Goal: Task Accomplishment & Management: Manage account settings

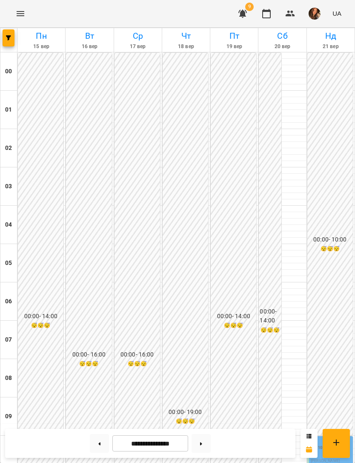
scroll to position [547, 0]
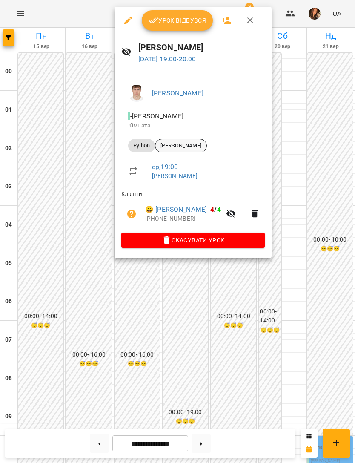
click at [193, 146] on span "[PERSON_NAME]" at bounding box center [180, 146] width 51 height 8
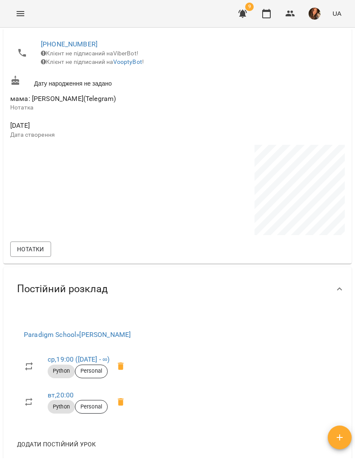
scroll to position [400, 0]
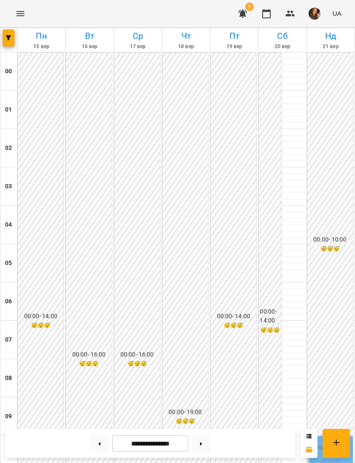
scroll to position [531, 0]
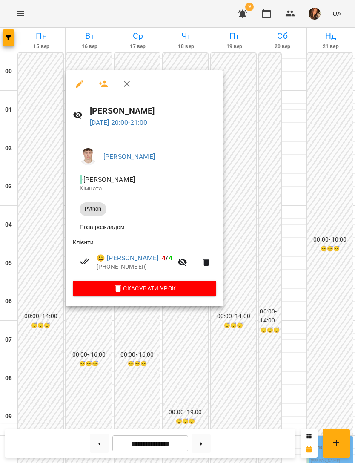
click at [277, 370] on div at bounding box center [177, 231] width 355 height 463
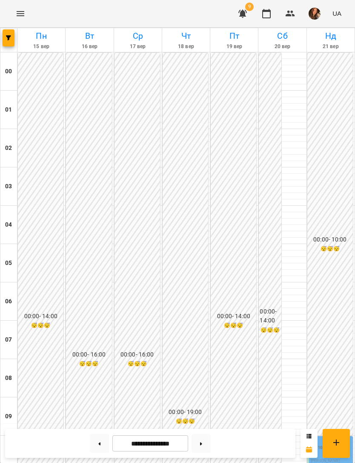
click at [246, 15] on icon "button" at bounding box center [242, 14] width 9 height 8
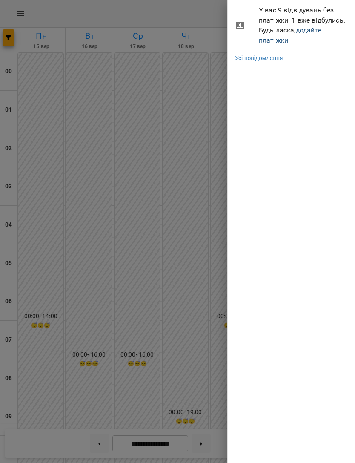
click at [314, 29] on link "додайте платіжки!" at bounding box center [290, 35] width 63 height 18
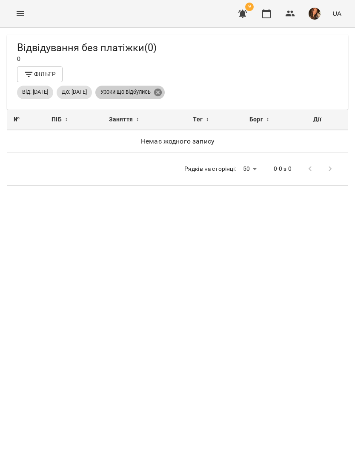
click at [162, 92] on icon at bounding box center [158, 92] width 8 height 8
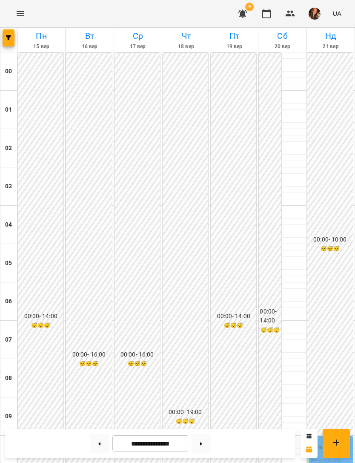
click at [242, 11] on icon "button" at bounding box center [242, 14] width 9 height 8
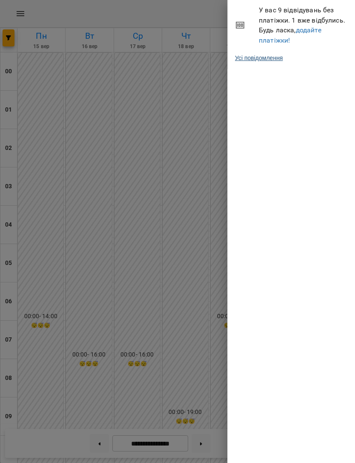
click at [276, 56] on link "Усі повідомлення" at bounding box center [259, 58] width 48 height 9
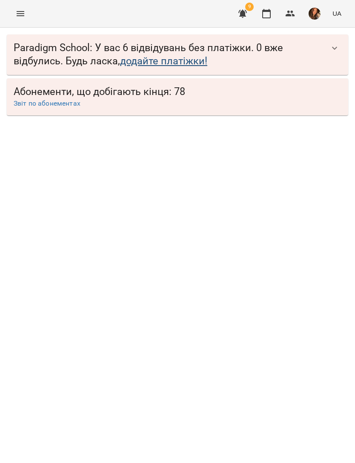
click at [195, 59] on link "додайте платіжки!" at bounding box center [163, 61] width 87 height 12
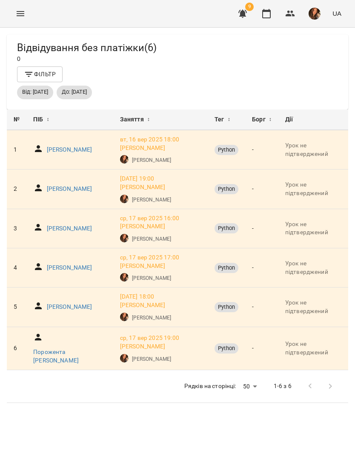
click at [39, 69] on button "Фільтр" at bounding box center [40, 73] width 46 height 15
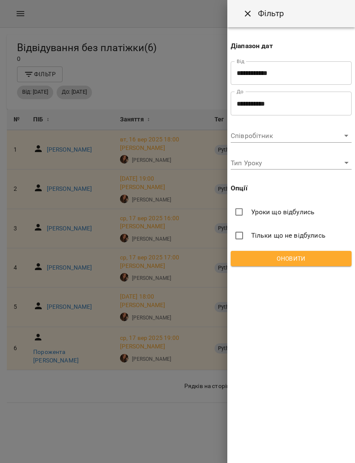
click at [326, 137] on body "For Business 9 UA Відвідування без платіжки ( 6 ) 0 Фільтр Від: [DATE] До: [DAT…" at bounding box center [177, 245] width 355 height 490
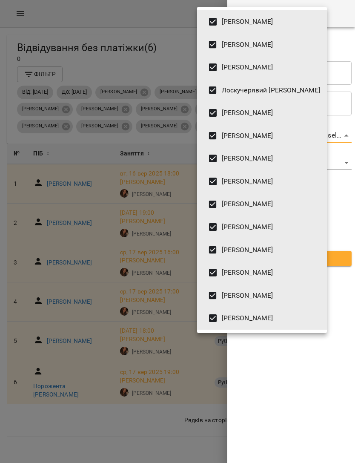
type input "**********"
click at [269, 371] on div at bounding box center [177, 231] width 355 height 463
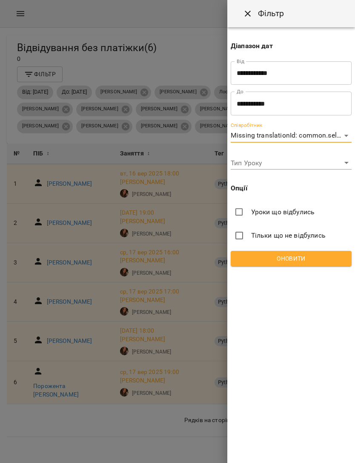
click at [187, 290] on div at bounding box center [177, 231] width 355 height 463
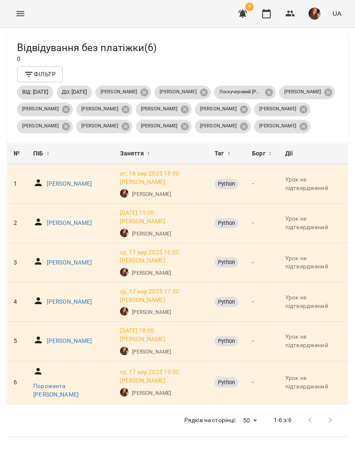
click at [244, 11] on icon "button" at bounding box center [242, 14] width 9 height 8
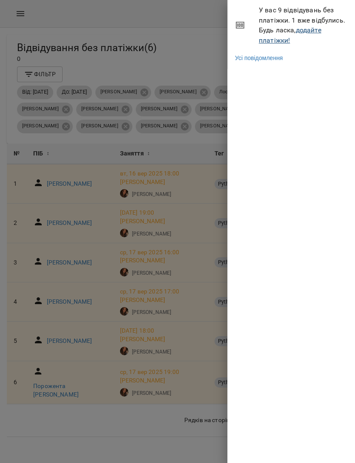
click at [317, 27] on link "додайте платіжки!" at bounding box center [290, 35] width 63 height 18
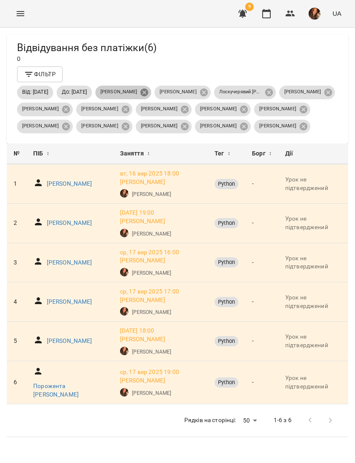
click at [148, 89] on icon at bounding box center [144, 92] width 8 height 8
click at [148, 90] on icon at bounding box center [144, 92] width 8 height 8
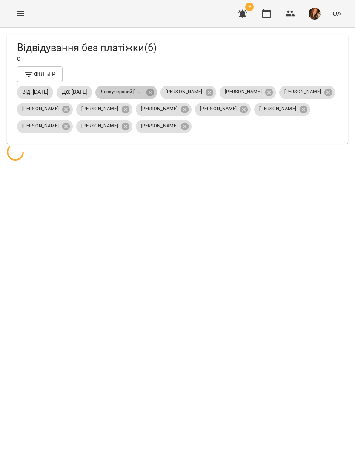
click at [154, 90] on icon at bounding box center [150, 92] width 8 height 8
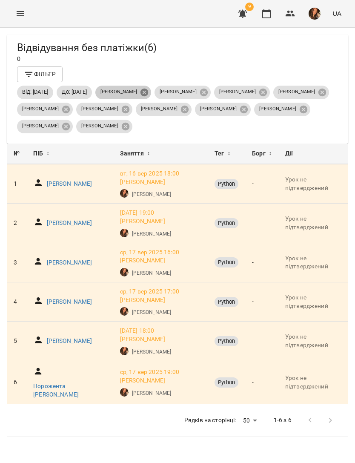
click at [149, 89] on icon at bounding box center [144, 92] width 9 height 9
click at [184, 88] on div "[PERSON_NAME]" at bounding box center [182, 93] width 56 height 14
click at [148, 90] on icon at bounding box center [144, 92] width 8 height 8
click at [200, 90] on icon at bounding box center [204, 92] width 8 height 8
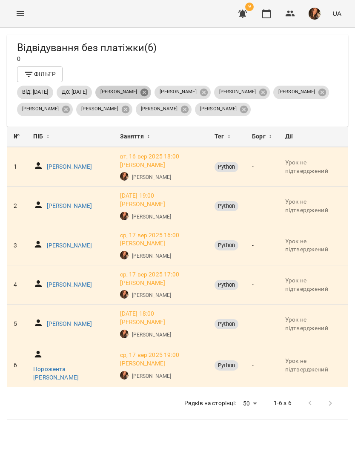
click at [148, 90] on icon at bounding box center [144, 92] width 8 height 8
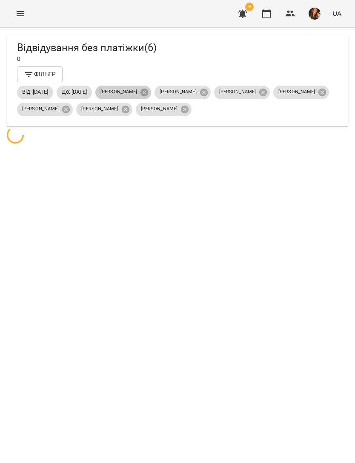
click at [148, 89] on icon at bounding box center [144, 92] width 8 height 8
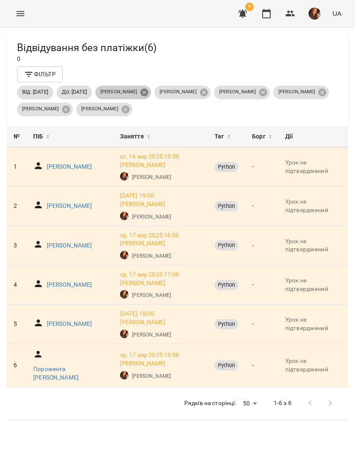
click at [148, 89] on icon at bounding box center [144, 92] width 8 height 8
click at [149, 88] on icon at bounding box center [144, 92] width 9 height 9
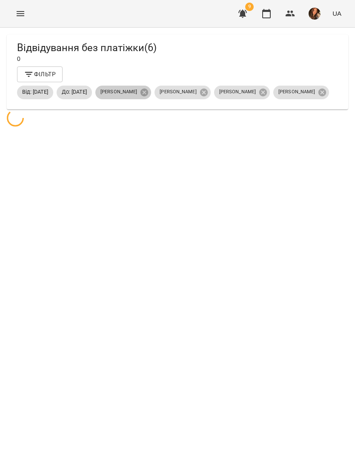
click at [151, 87] on div "[PERSON_NAME]" at bounding box center [123, 93] width 56 height 14
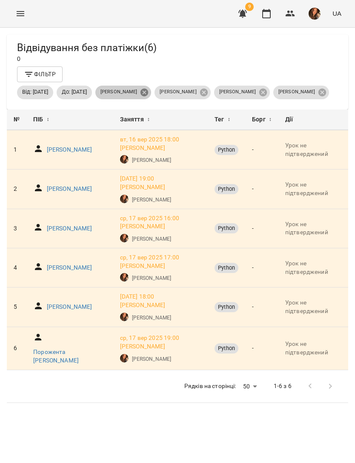
click at [149, 89] on icon at bounding box center [144, 92] width 9 height 9
click at [148, 90] on icon at bounding box center [144, 92] width 8 height 8
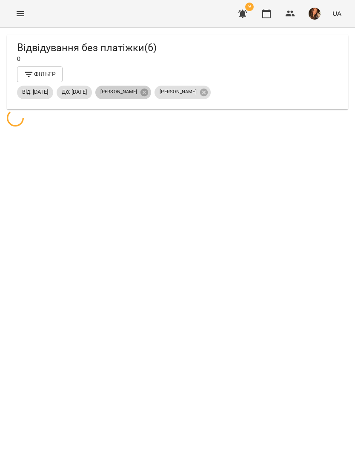
click at [148, 89] on icon at bounding box center [144, 92] width 8 height 8
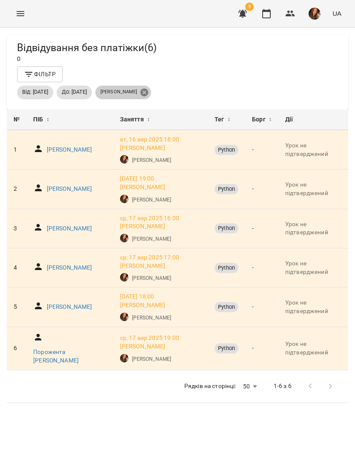
click at [149, 89] on icon at bounding box center [144, 92] width 9 height 9
click at [23, 17] on icon "Menu" at bounding box center [20, 14] width 10 height 10
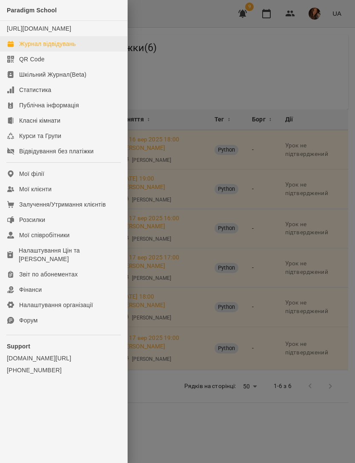
click at [79, 51] on link "Журнал відвідувань" at bounding box center [63, 43] width 127 height 15
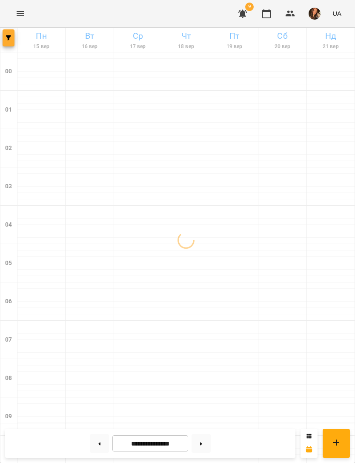
click at [10, 41] on button "button" at bounding box center [9, 37] width 12 height 17
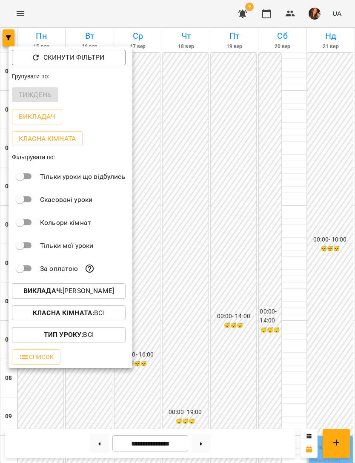
click at [74, 293] on p "Викладач : [PERSON_NAME]" at bounding box center [68, 291] width 91 height 10
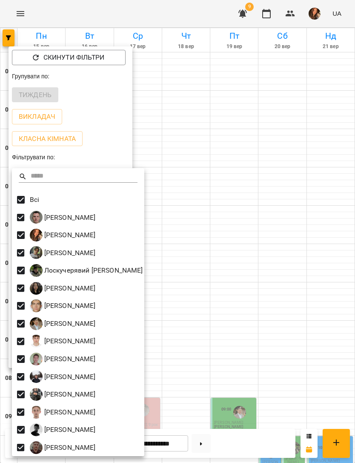
click at [196, 87] on div at bounding box center [177, 231] width 355 height 463
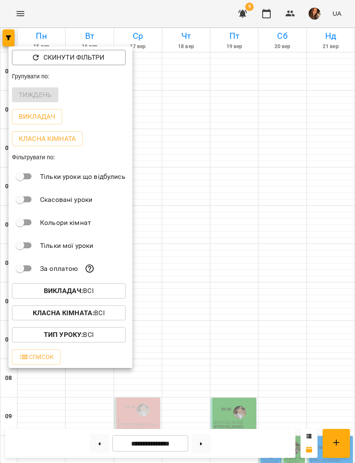
click at [206, 105] on div at bounding box center [177, 231] width 355 height 463
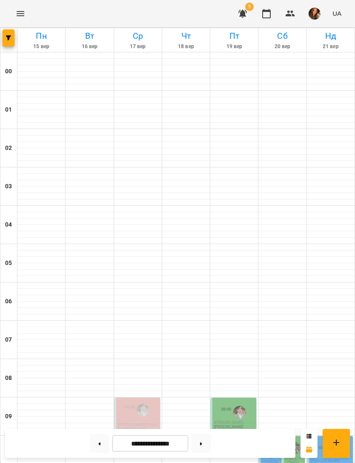
scroll to position [504, 0]
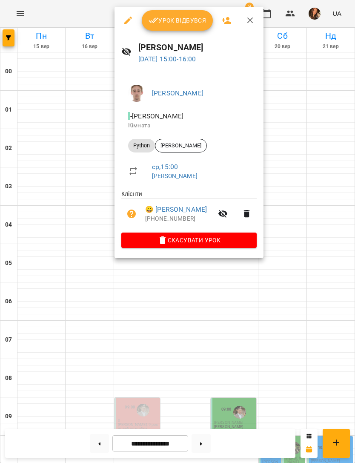
click at [291, 127] on div at bounding box center [177, 231] width 355 height 463
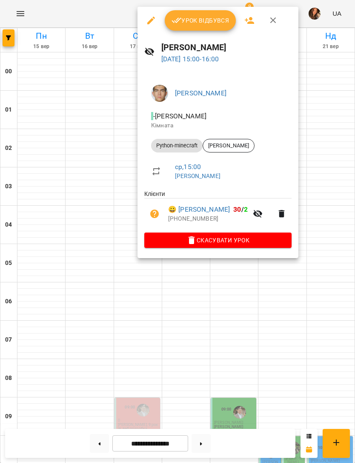
click at [331, 136] on div at bounding box center [177, 231] width 355 height 463
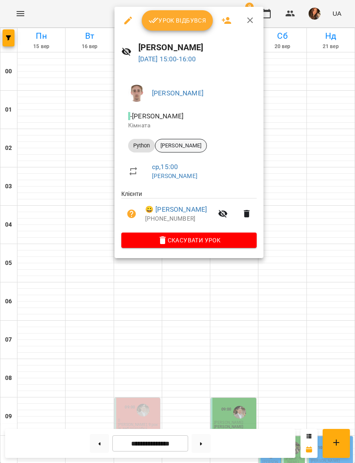
click at [183, 142] on span "[PERSON_NAME]" at bounding box center [180, 146] width 51 height 8
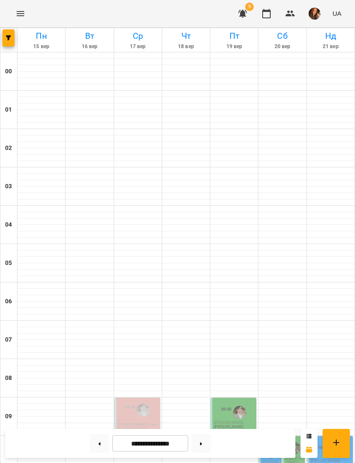
scroll to position [537, 0]
click at [12, 30] on button "button" at bounding box center [9, 37] width 12 height 17
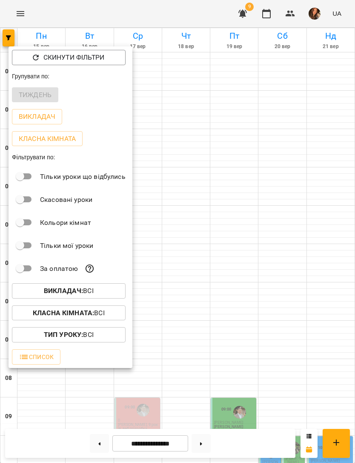
click at [105, 289] on span "Викладач : Всі" at bounding box center [69, 291] width 100 height 10
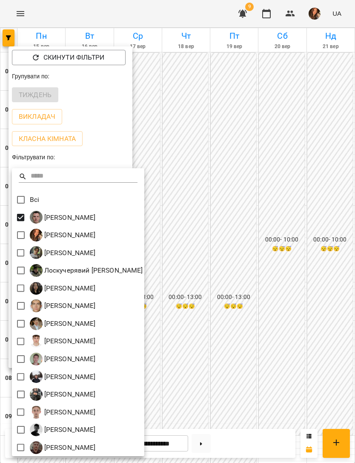
click at [228, 171] on div at bounding box center [177, 231] width 355 height 463
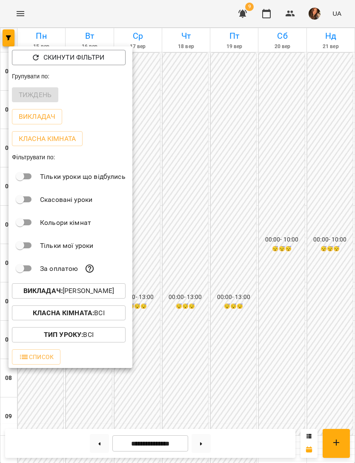
click at [218, 161] on div at bounding box center [177, 231] width 355 height 463
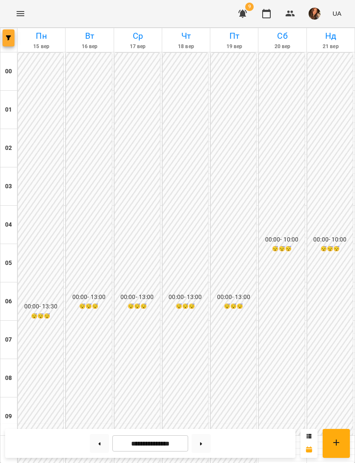
click at [12, 38] on span "button" at bounding box center [9, 37] width 12 height 5
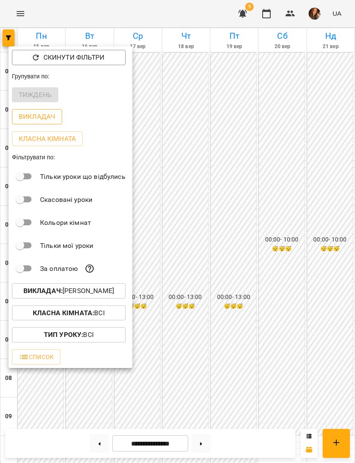
scroll to position [386, 0]
click at [117, 284] on button "Викладач : [PERSON_NAME]" at bounding box center [69, 290] width 114 height 15
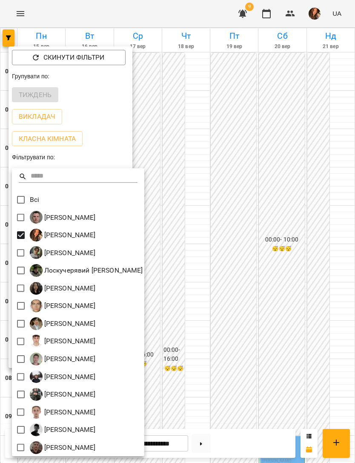
click at [215, 135] on div at bounding box center [177, 231] width 355 height 463
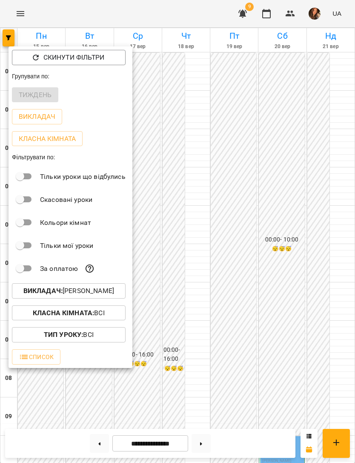
click at [207, 134] on div at bounding box center [177, 231] width 355 height 463
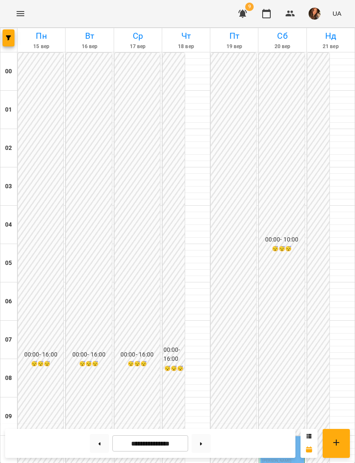
scroll to position [482, 0]
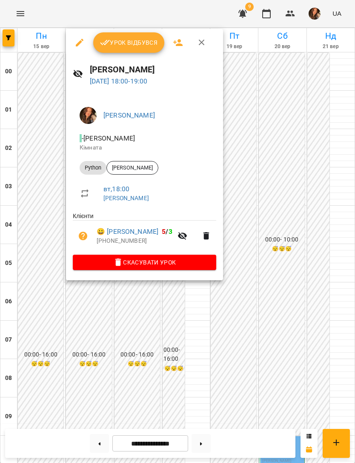
click at [135, 46] on span "Урок відбувся" at bounding box center [129, 42] width 58 height 10
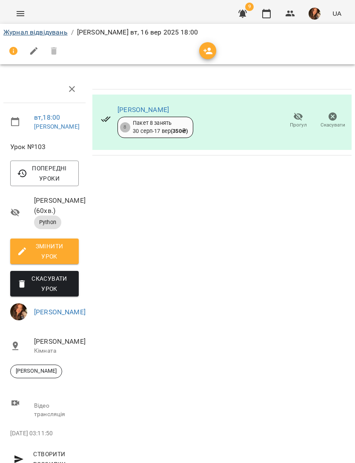
click at [62, 32] on link "Журнал відвідувань" at bounding box center [35, 32] width 64 height 8
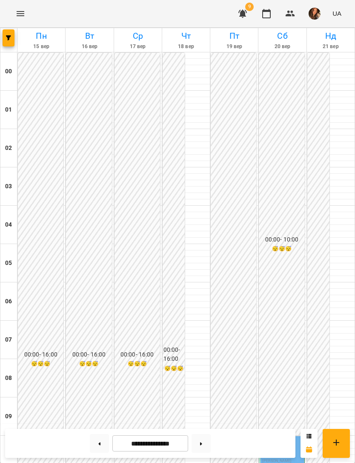
scroll to position [543, 0]
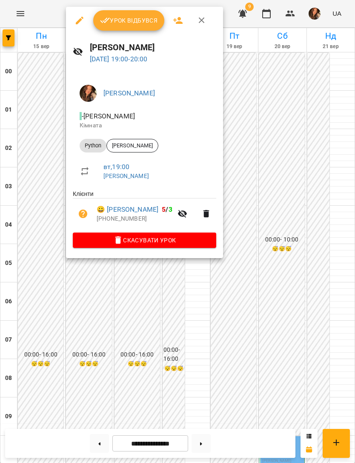
click at [129, 18] on span "Урок відбувся" at bounding box center [129, 20] width 58 height 10
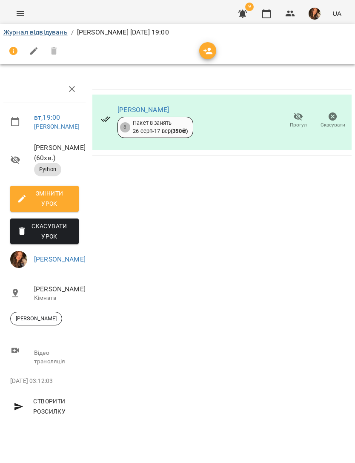
click at [38, 35] on link "Журнал відвідувань" at bounding box center [35, 32] width 64 height 8
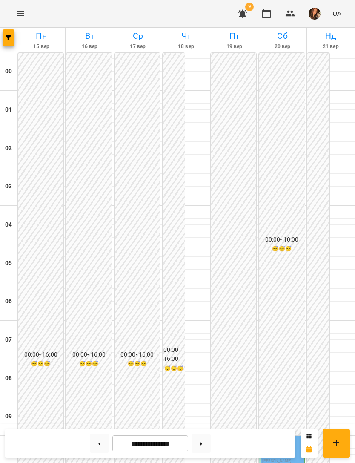
scroll to position [547, 0]
click at [11, 37] on icon "button" at bounding box center [8, 37] width 5 height 5
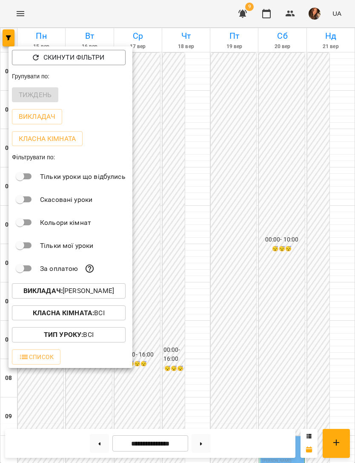
click at [109, 291] on p "Викладач : [PERSON_NAME]" at bounding box center [68, 291] width 91 height 10
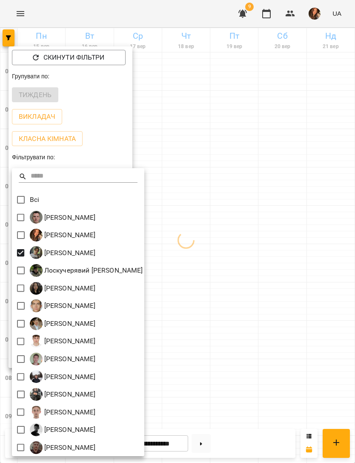
click at [215, 161] on div at bounding box center [177, 231] width 355 height 463
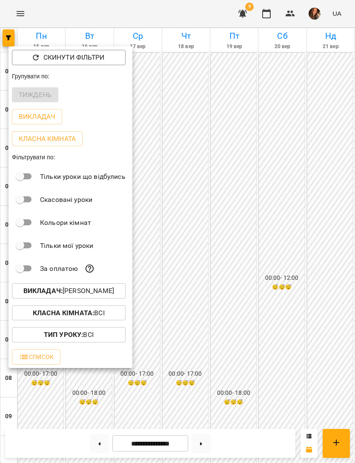
click at [210, 146] on div at bounding box center [177, 231] width 355 height 463
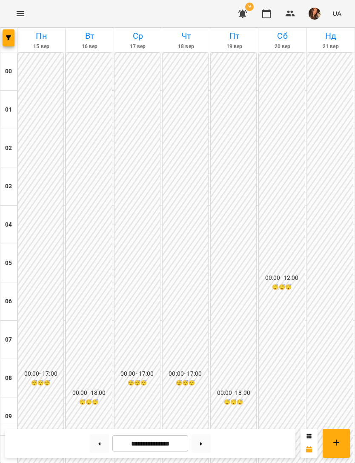
scroll to position [534, 0]
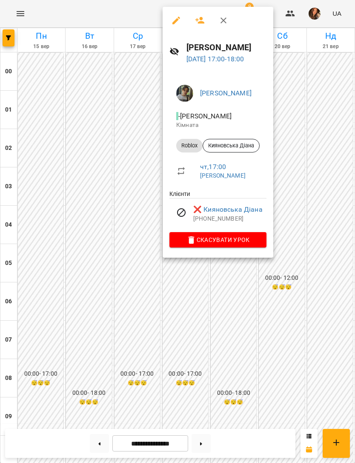
click at [106, 122] on div at bounding box center [177, 231] width 355 height 463
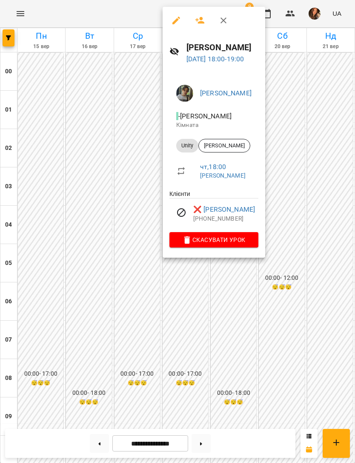
click at [108, 118] on div at bounding box center [177, 231] width 355 height 463
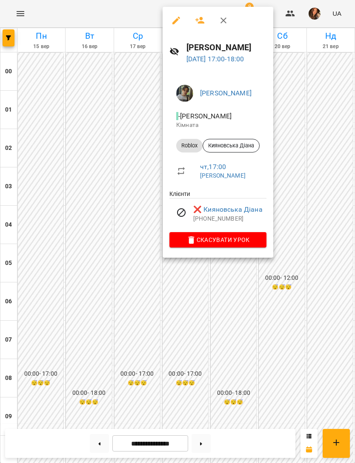
click at [119, 116] on div at bounding box center [177, 231] width 355 height 463
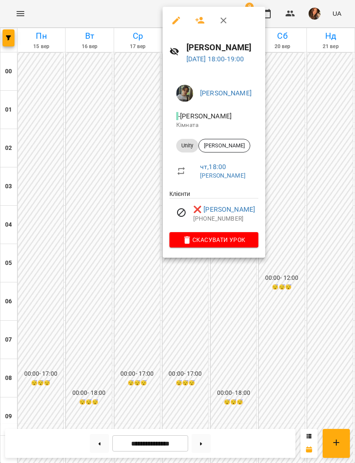
click at [177, 20] on icon "button" at bounding box center [176, 21] width 8 height 8
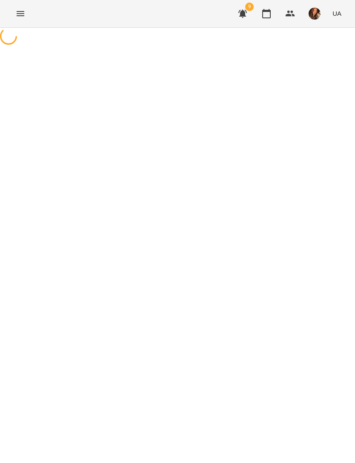
select select "*****"
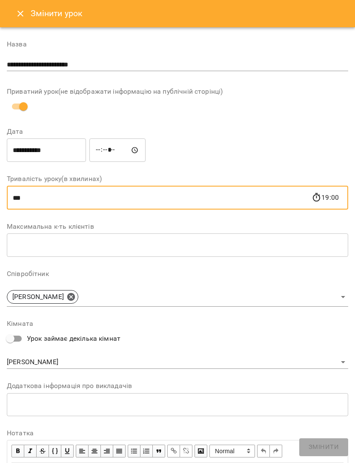
type input "****"
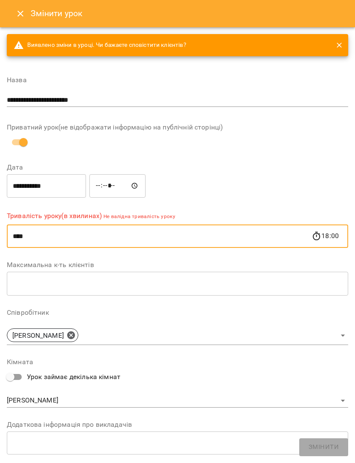
click at [14, 238] on input "****" at bounding box center [159, 236] width 305 height 24
click at [19, 14] on icon "Close" at bounding box center [20, 14] width 10 height 10
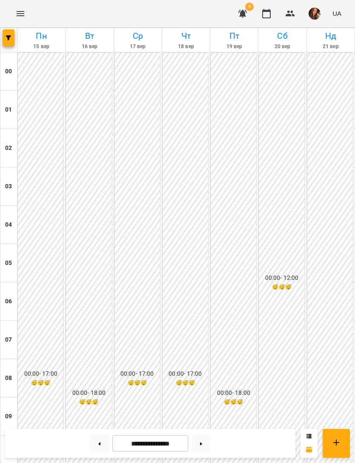
scroll to position [489, 0]
click at [4, 37] on span "button" at bounding box center [9, 37] width 12 height 5
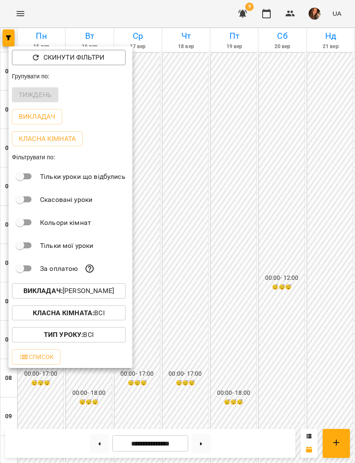
click at [116, 297] on button "Викладач : [PERSON_NAME]" at bounding box center [69, 290] width 114 height 15
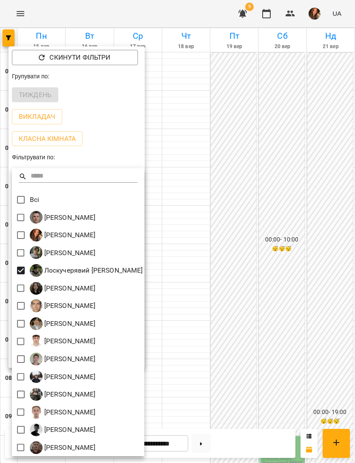
click at [217, 209] on div at bounding box center [177, 231] width 355 height 463
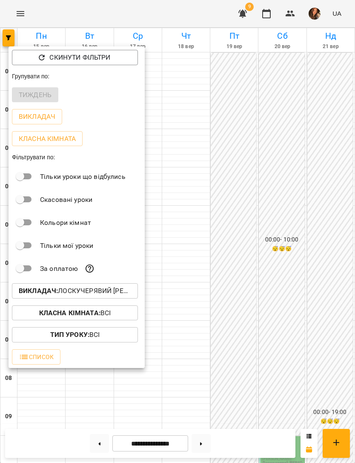
click at [220, 206] on div at bounding box center [177, 231] width 355 height 463
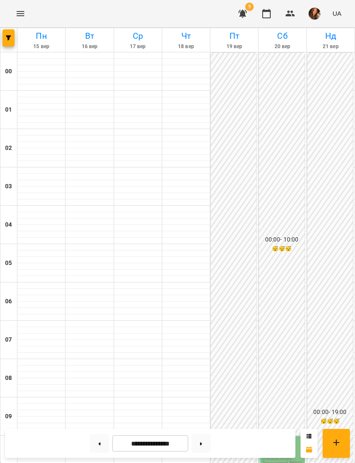
scroll to position [514, 0]
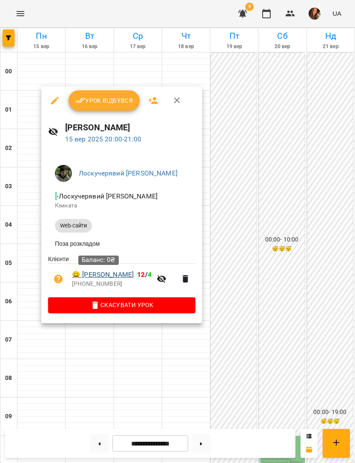
click at [106, 274] on link "😀 [PERSON_NAME]" at bounding box center [103, 274] width 62 height 10
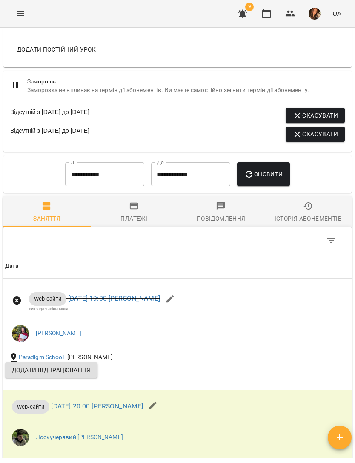
scroll to position [775, 0]
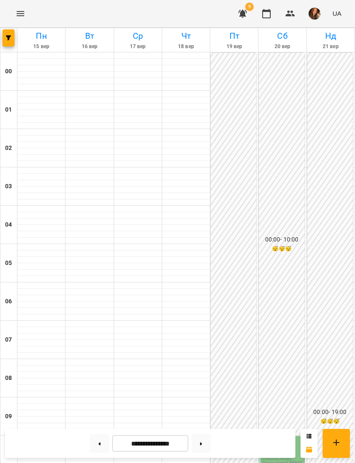
scroll to position [395, 0]
click at [22, 14] on icon "Menu" at bounding box center [20, 14] width 10 height 10
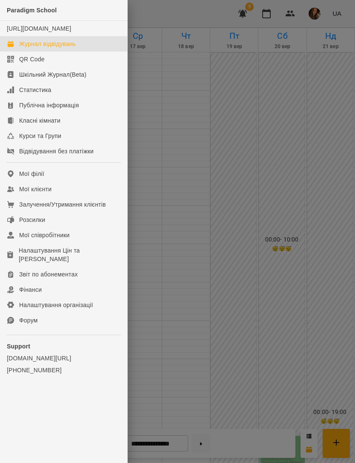
click at [166, 97] on div at bounding box center [177, 231] width 355 height 463
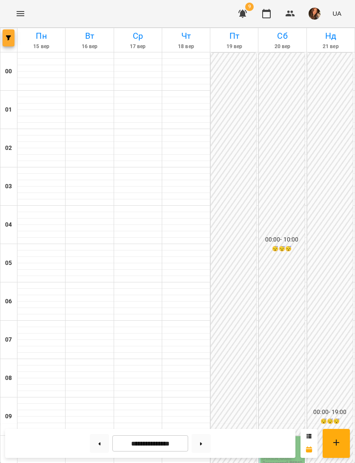
click at [11, 40] on span "button" at bounding box center [9, 37] width 12 height 5
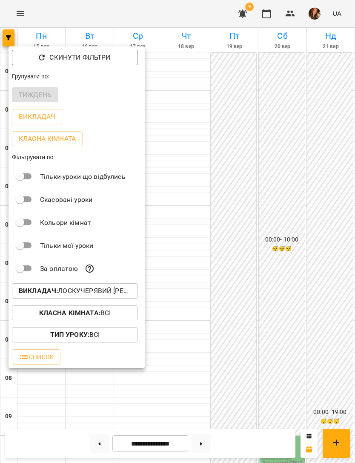
click at [92, 285] on button "Викладач : [PERSON_NAME] [PERSON_NAME]" at bounding box center [75, 290] width 126 height 15
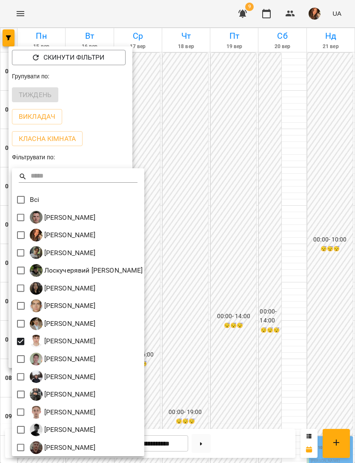
click at [170, 88] on div at bounding box center [177, 231] width 355 height 463
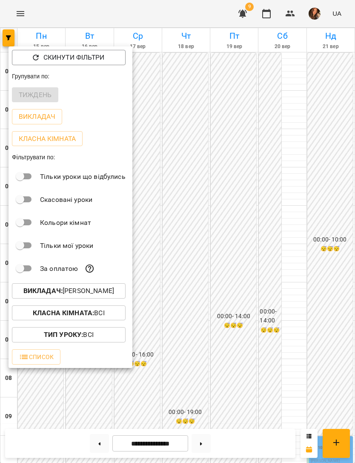
click at [180, 109] on div at bounding box center [177, 231] width 355 height 463
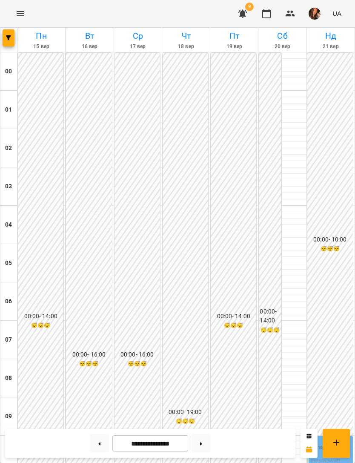
scroll to position [484, 0]
click at [210, 446] on button at bounding box center [200, 443] width 19 height 19
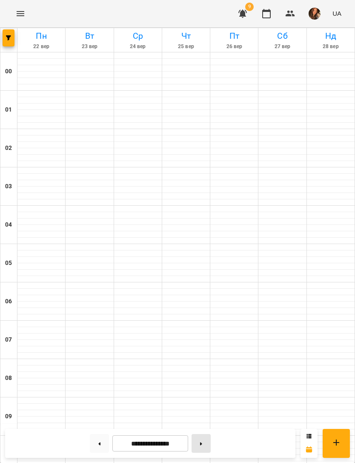
type input "**********"
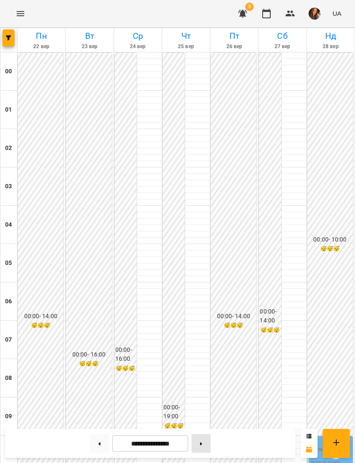
scroll to position [258, 0]
click at [28, 12] on button "Menu" at bounding box center [20, 13] width 20 height 20
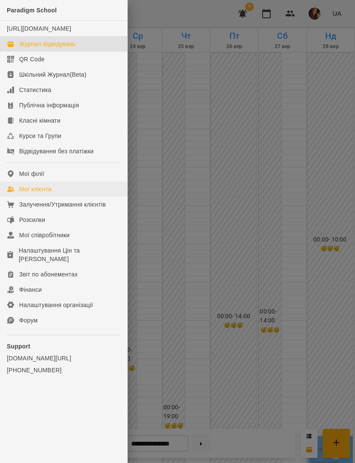
click at [68, 194] on link "Мої клієнти" at bounding box center [63, 188] width 127 height 15
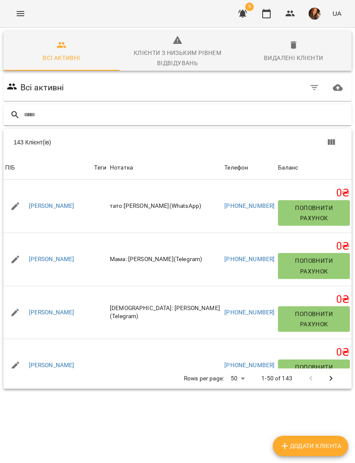
click at [217, 118] on input "text" at bounding box center [186, 115] width 324 height 14
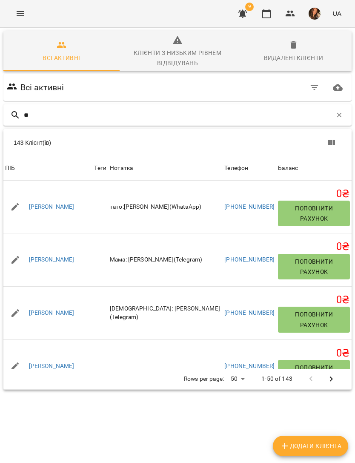
type input "***"
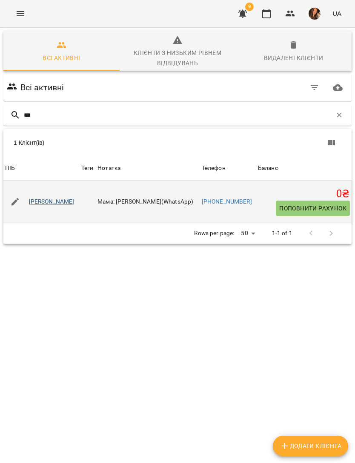
click at [70, 203] on link "[PERSON_NAME]" at bounding box center [52, 201] width 46 height 9
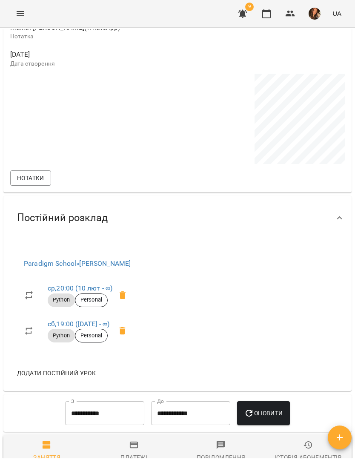
scroll to position [472, 0]
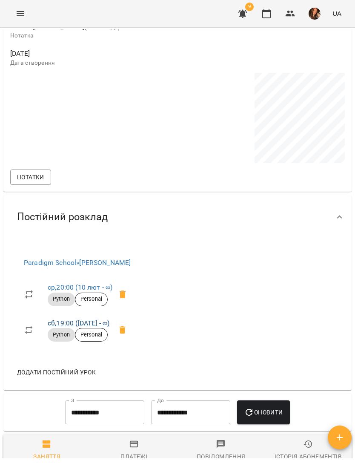
click at [94, 327] on link "сб , 19:00 ([DATE] - ∞)" at bounding box center [79, 323] width 62 height 8
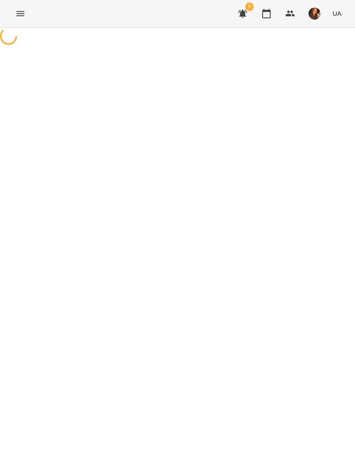
select select "*"
select select "******"
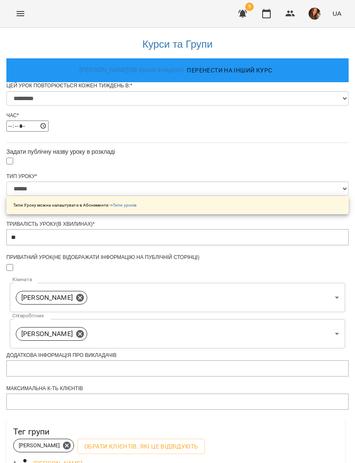
scroll to position [221, 0]
click at [19, 14] on icon "Menu" at bounding box center [20, 14] width 10 height 10
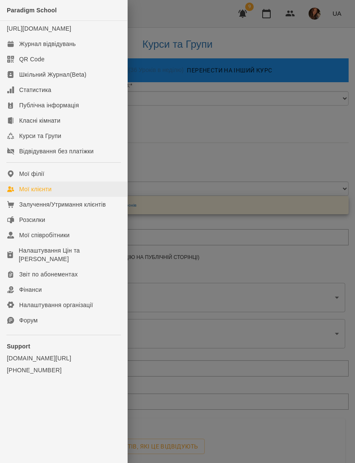
click at [55, 197] on link "Мої клієнти" at bounding box center [63, 188] width 127 height 15
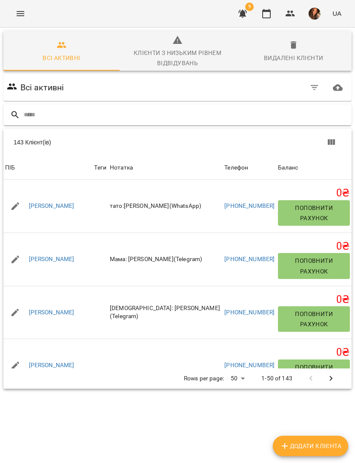
click at [109, 112] on input "text" at bounding box center [186, 115] width 324 height 14
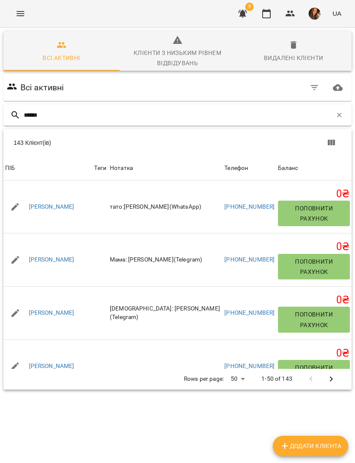
type input "*******"
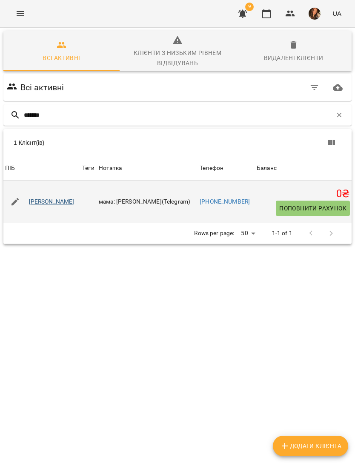
click at [51, 203] on link "[PERSON_NAME]" at bounding box center [52, 201] width 46 height 9
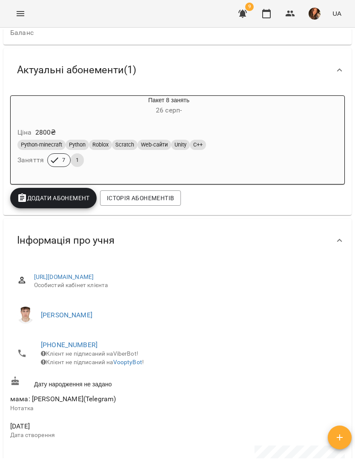
scroll to position [80, 0]
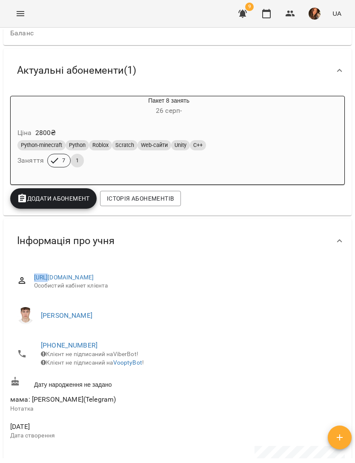
click at [144, 366] on span "Клієнт не підписаний на VooptyBot !" at bounding box center [92, 362] width 103 height 7
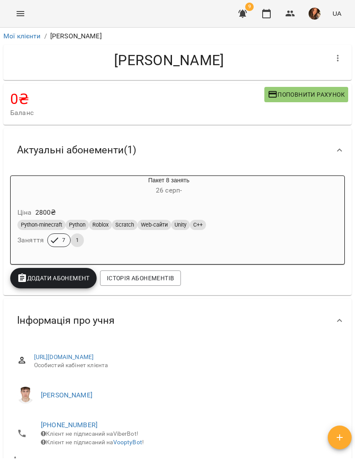
scroll to position [0, 0]
click at [243, 13] on icon "button" at bounding box center [242, 14] width 9 height 8
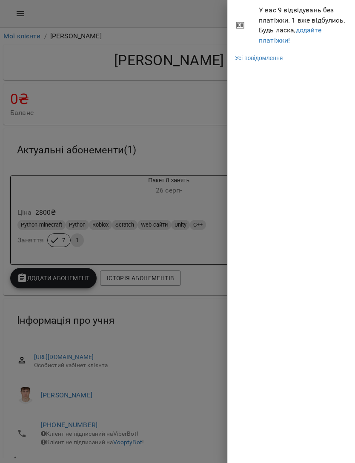
click at [313, 29] on link "додайте платіжки!" at bounding box center [290, 35] width 63 height 18
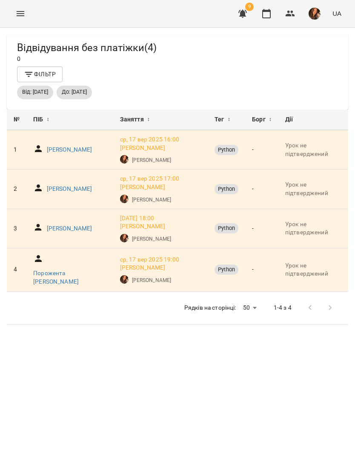
click at [243, 11] on icon "button" at bounding box center [242, 14] width 9 height 8
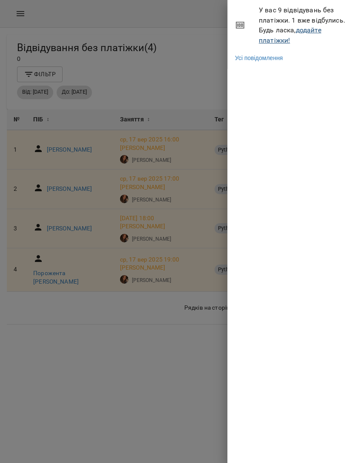
click at [275, 40] on link "додайте платіжки!" at bounding box center [290, 35] width 63 height 18
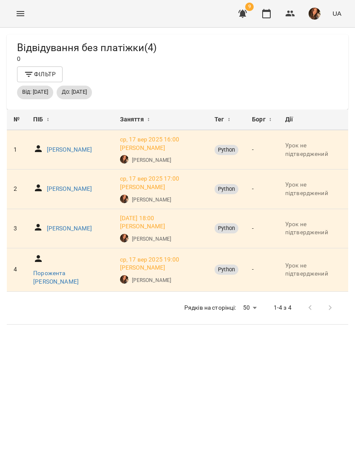
click at [246, 13] on icon "button" at bounding box center [242, 14] width 10 height 10
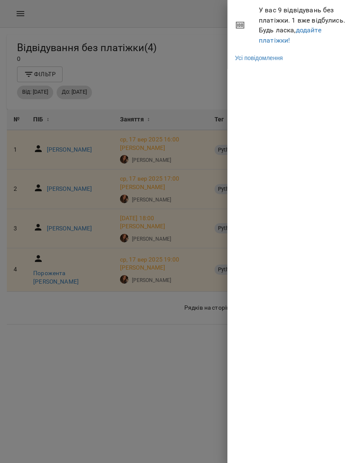
click at [165, 70] on div at bounding box center [177, 231] width 355 height 463
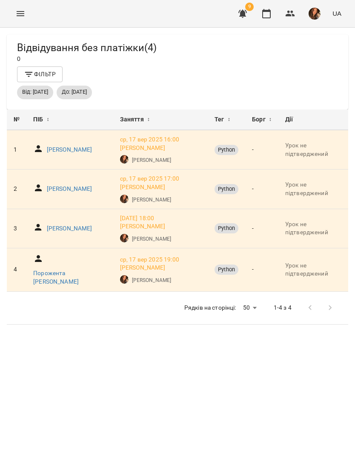
click at [18, 14] on icon "Menu" at bounding box center [21, 13] width 8 height 5
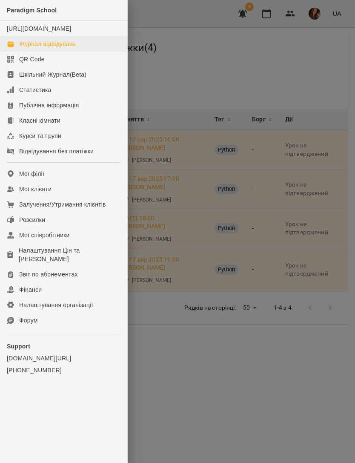
click at [66, 48] on div "Журнал відвідувань" at bounding box center [47, 44] width 57 height 9
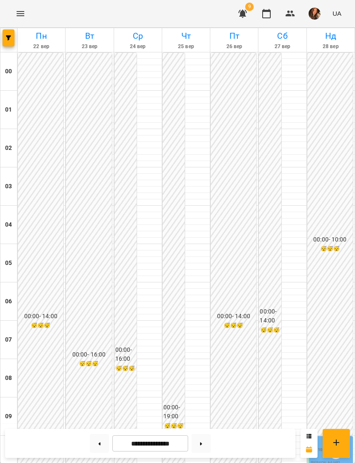
scroll to position [547, 0]
click at [106, 449] on button at bounding box center [99, 443] width 19 height 19
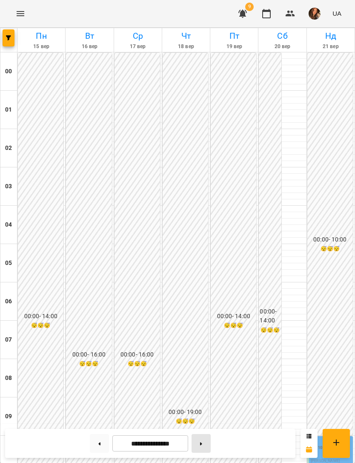
click at [200, 443] on button at bounding box center [200, 443] width 19 height 19
type input "**********"
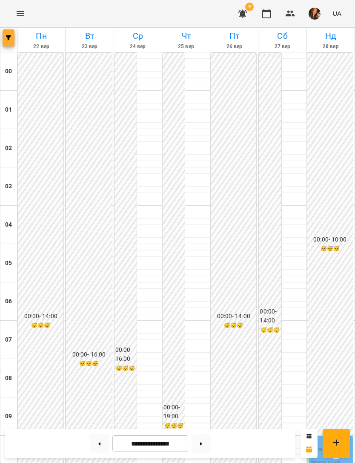
click at [10, 37] on icon "button" at bounding box center [8, 37] width 5 height 5
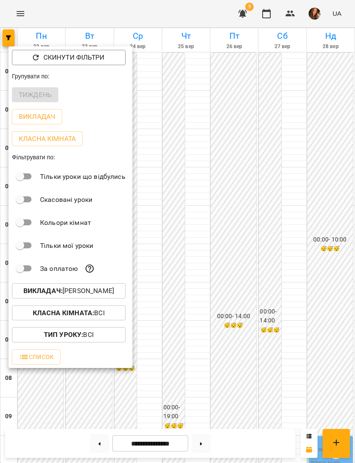
click at [114, 284] on button "Викладач : [PERSON_NAME]" at bounding box center [69, 290] width 114 height 15
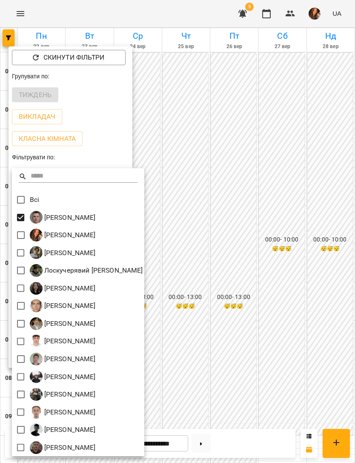
click at [252, 130] on div at bounding box center [177, 231] width 355 height 463
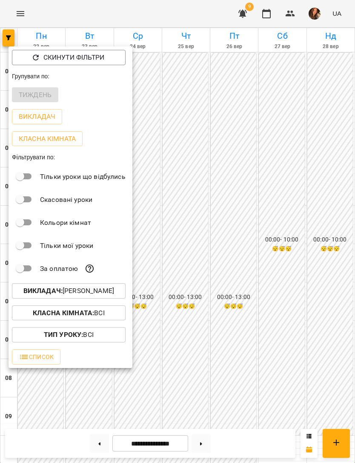
click at [250, 134] on div at bounding box center [177, 231] width 355 height 463
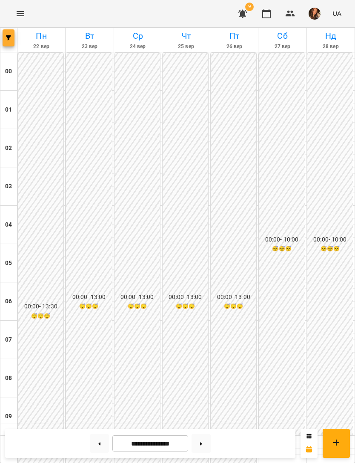
click at [11, 46] on button "button" at bounding box center [9, 37] width 12 height 17
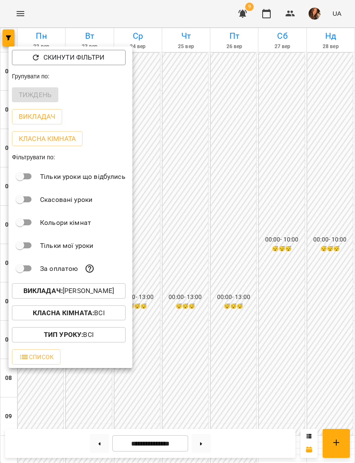
scroll to position [322, 0]
click at [101, 294] on p "Викладач : [PERSON_NAME]" at bounding box center [68, 291] width 91 height 10
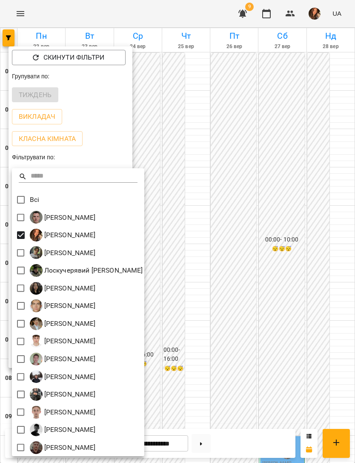
click at [213, 252] on div at bounding box center [177, 231] width 355 height 463
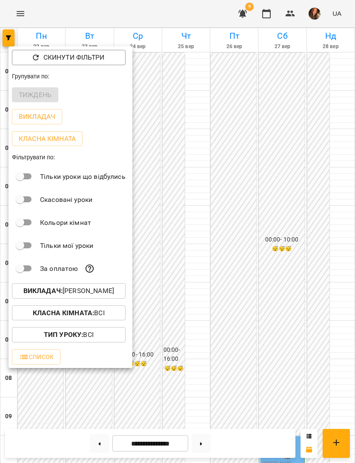
click at [216, 236] on div at bounding box center [177, 231] width 355 height 463
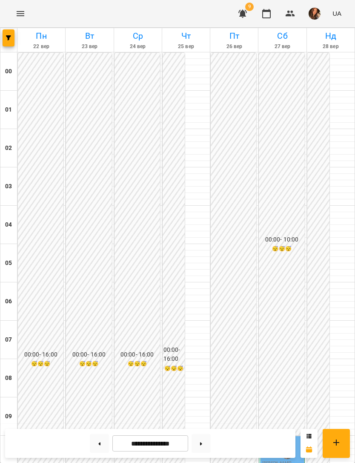
scroll to position [485, 0]
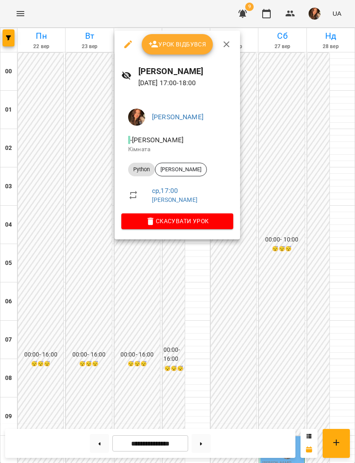
click at [289, 180] on div at bounding box center [177, 231] width 355 height 463
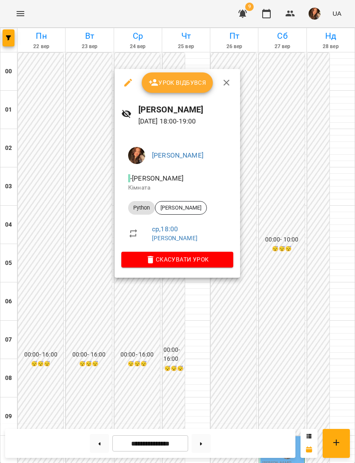
click at [278, 177] on div at bounding box center [177, 231] width 355 height 463
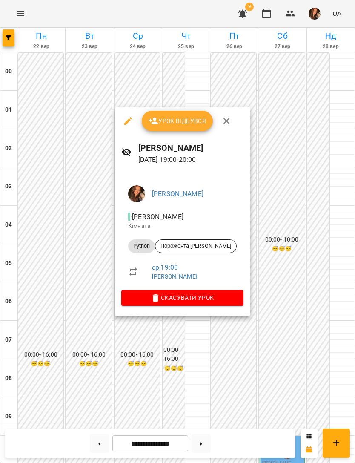
click at [290, 176] on div at bounding box center [177, 231] width 355 height 463
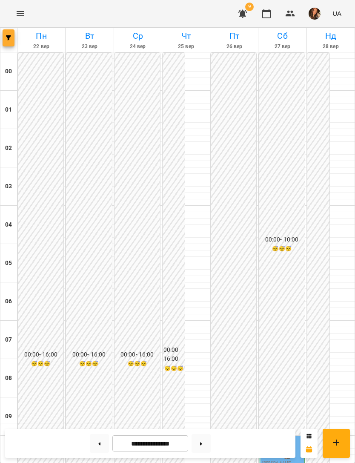
click at [11, 37] on icon "button" at bounding box center [8, 37] width 5 height 5
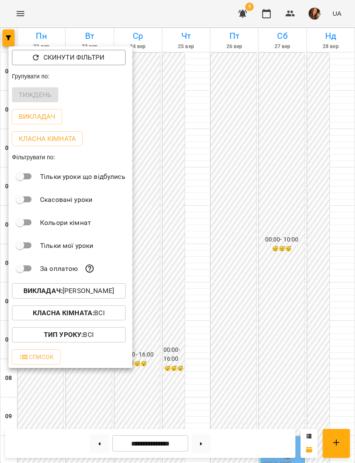
click at [114, 289] on p "Викладач : [PERSON_NAME]" at bounding box center [68, 291] width 91 height 10
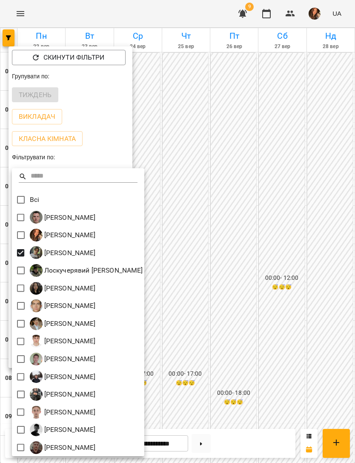
click at [211, 220] on div at bounding box center [177, 231] width 355 height 463
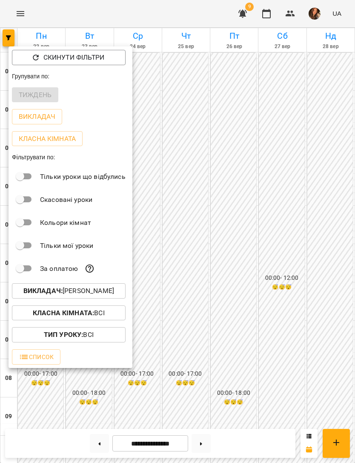
click at [212, 212] on div at bounding box center [177, 231] width 355 height 463
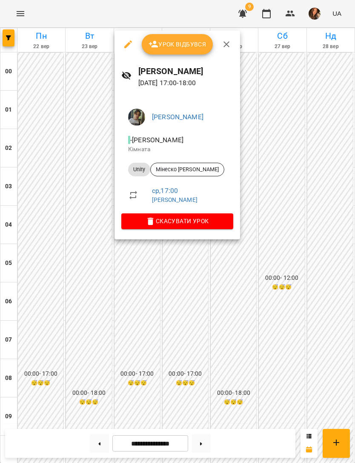
click at [274, 183] on div at bounding box center [177, 231] width 355 height 463
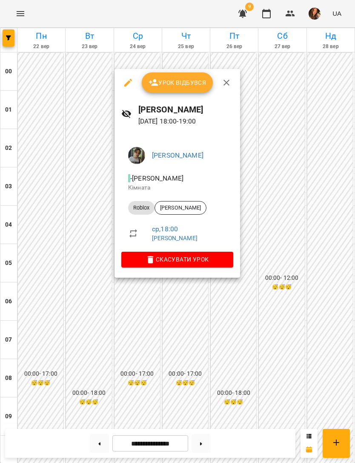
click at [279, 191] on div at bounding box center [177, 231] width 355 height 463
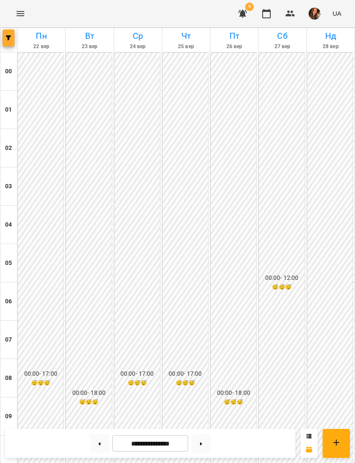
click at [13, 38] on span "button" at bounding box center [9, 37] width 12 height 5
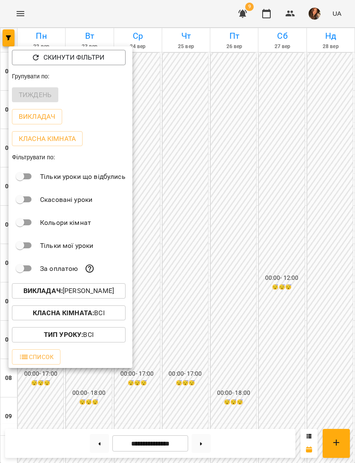
click at [108, 293] on p "Викладач : [PERSON_NAME]" at bounding box center [68, 291] width 91 height 10
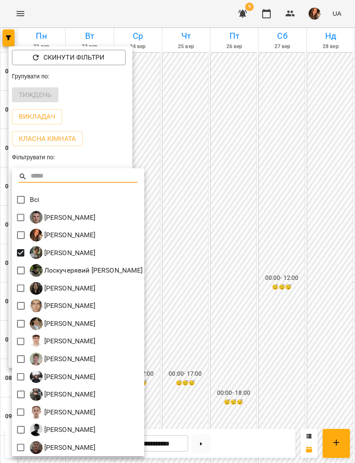
click at [231, 262] on div at bounding box center [177, 231] width 355 height 463
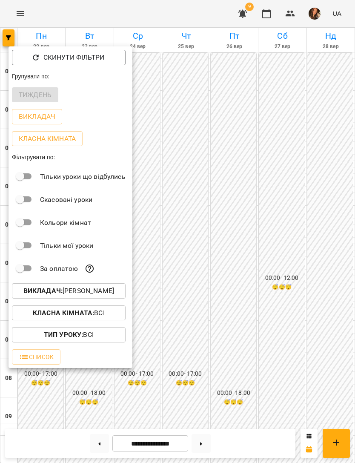
click at [216, 209] on div at bounding box center [177, 231] width 355 height 463
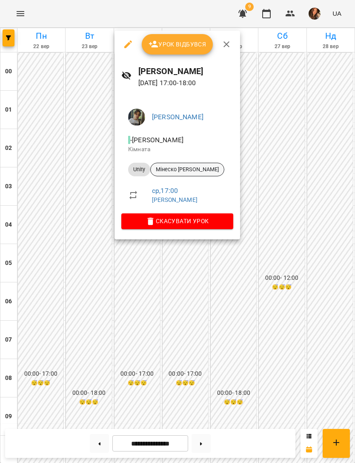
click at [186, 170] on span "Мінеско [PERSON_NAME]" at bounding box center [187, 170] width 73 height 8
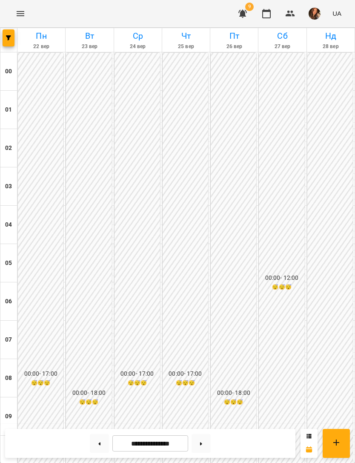
scroll to position [501, 0]
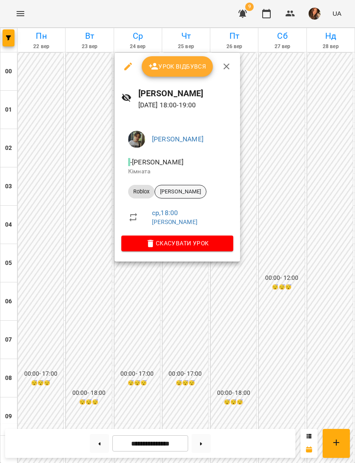
click at [193, 190] on span "[PERSON_NAME]" at bounding box center [180, 192] width 51 height 8
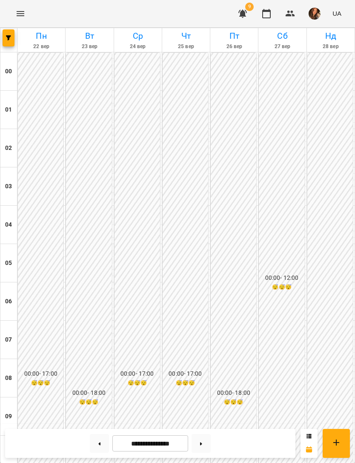
scroll to position [443, 0]
click at [9, 45] on button "button" at bounding box center [9, 37] width 12 height 17
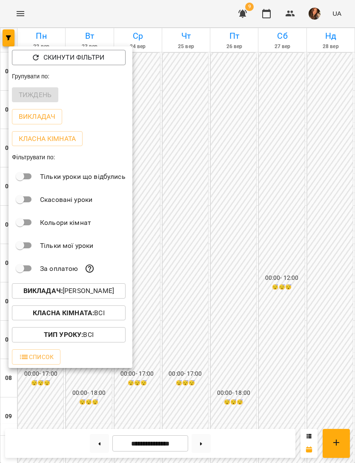
click at [109, 291] on p "Викладач : [PERSON_NAME]" at bounding box center [68, 291] width 91 height 10
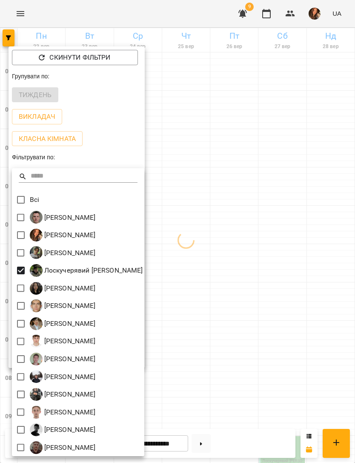
click at [222, 153] on div at bounding box center [177, 231] width 355 height 463
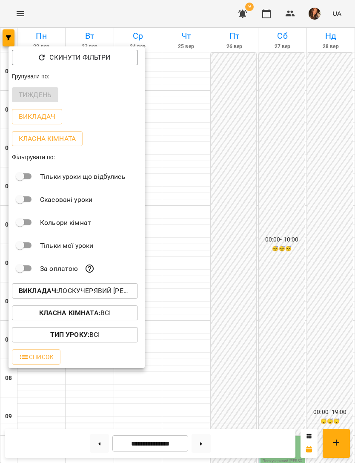
click at [176, 226] on div at bounding box center [177, 231] width 355 height 463
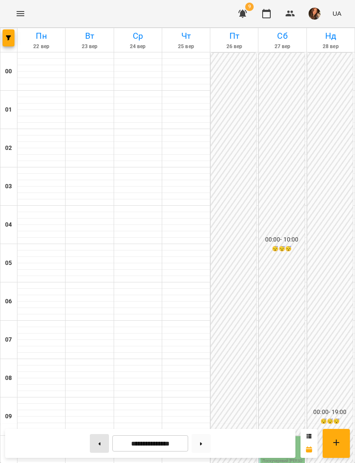
click at [98, 443] on button at bounding box center [99, 443] width 19 height 19
click at [13, 39] on span "button" at bounding box center [9, 37] width 12 height 5
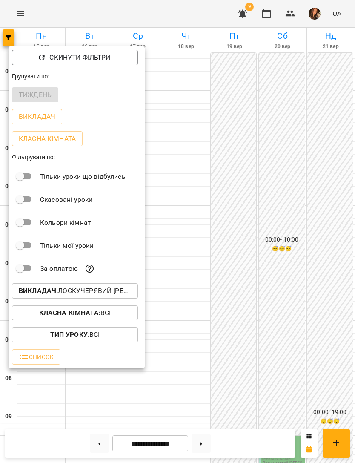
click at [116, 291] on p "Викладач : [PERSON_NAME] [PERSON_NAME]" at bounding box center [75, 291] width 112 height 10
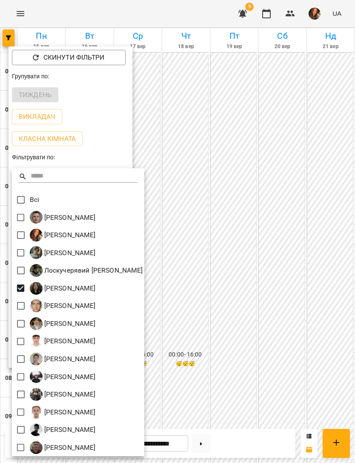
click at [215, 227] on div at bounding box center [177, 231] width 355 height 463
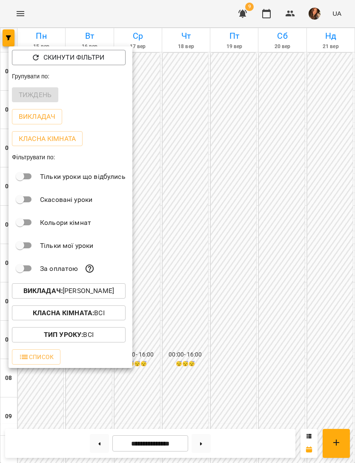
click at [214, 220] on div at bounding box center [177, 231] width 355 height 463
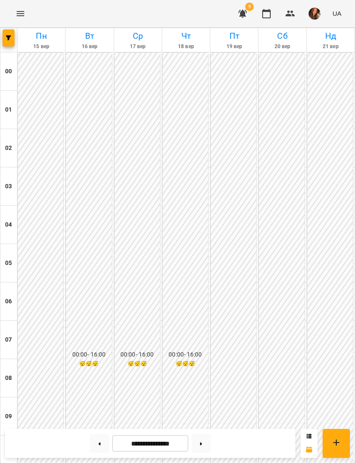
scroll to position [547, 0]
click at [10, 42] on button "button" at bounding box center [9, 37] width 12 height 17
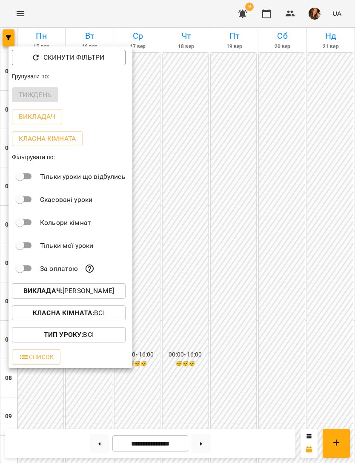
click at [114, 291] on p "Викладач : [PERSON_NAME]" at bounding box center [68, 291] width 91 height 10
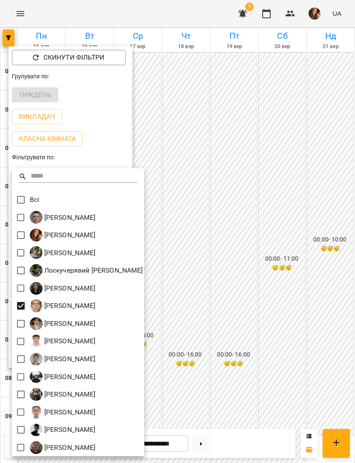
click at [205, 269] on div at bounding box center [177, 231] width 355 height 463
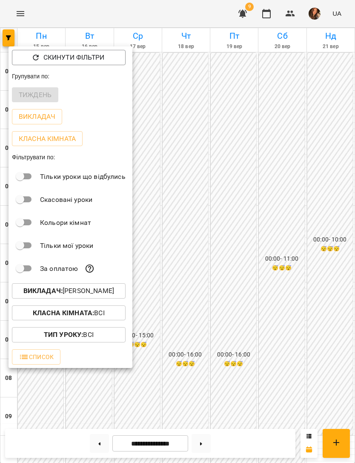
click at [214, 246] on div at bounding box center [177, 231] width 355 height 463
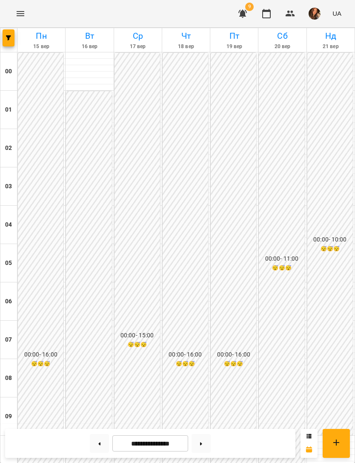
scroll to position [467, 0]
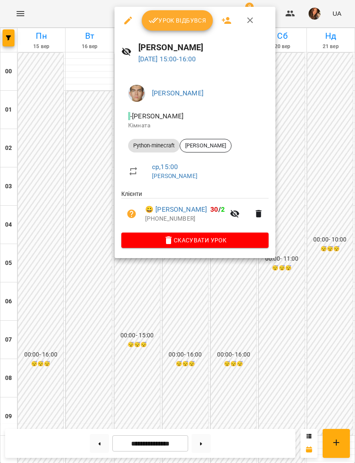
click at [217, 294] on div at bounding box center [177, 231] width 355 height 463
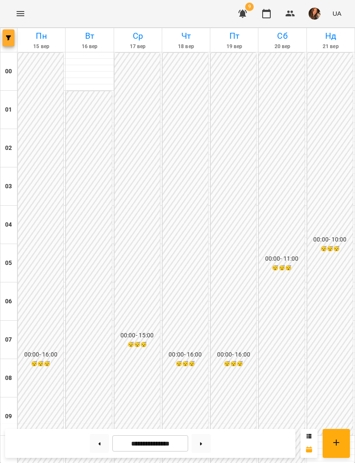
click at [9, 43] on button "button" at bounding box center [9, 37] width 12 height 17
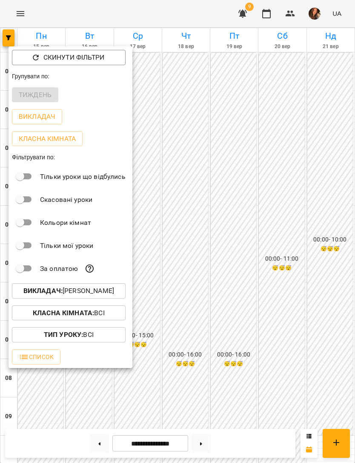
click at [105, 292] on p "Викладач : [PERSON_NAME]" at bounding box center [68, 291] width 91 height 10
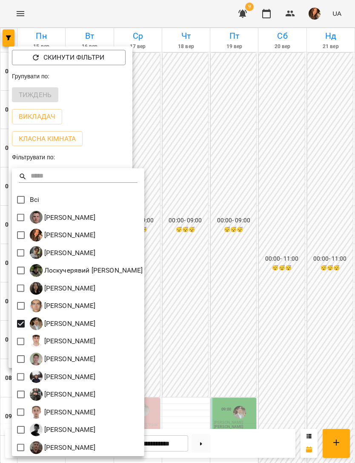
click at [208, 288] on div at bounding box center [177, 231] width 355 height 463
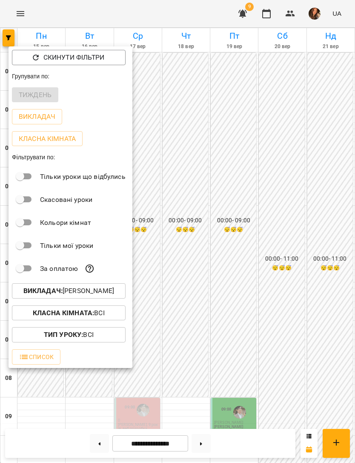
click at [208, 269] on div at bounding box center [177, 231] width 355 height 463
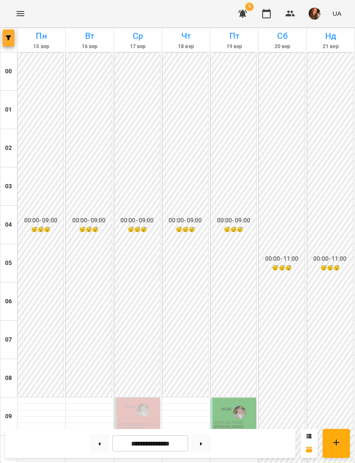
click at [9, 45] on button "button" at bounding box center [9, 37] width 12 height 17
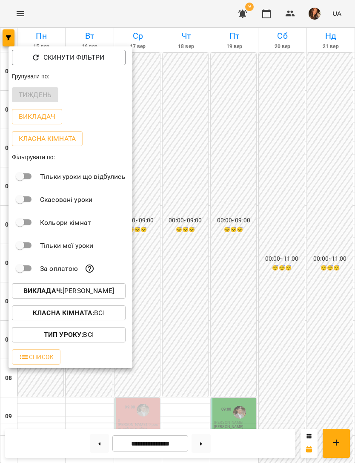
click at [108, 293] on p "Викладач : [PERSON_NAME]" at bounding box center [68, 291] width 91 height 10
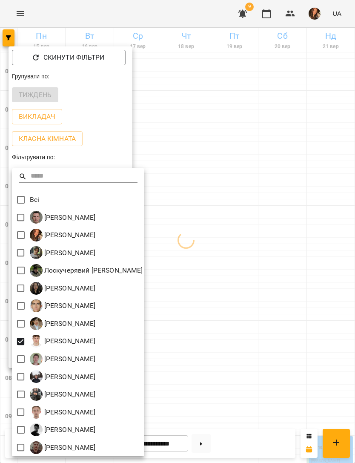
click at [225, 269] on div at bounding box center [177, 231] width 355 height 463
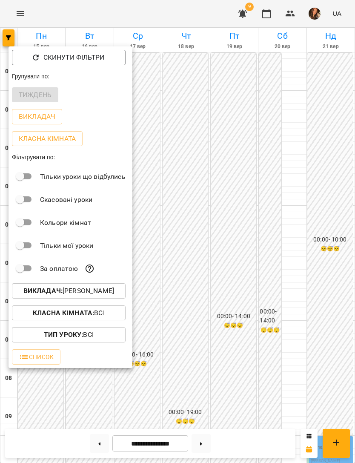
click at [220, 257] on div at bounding box center [177, 231] width 355 height 463
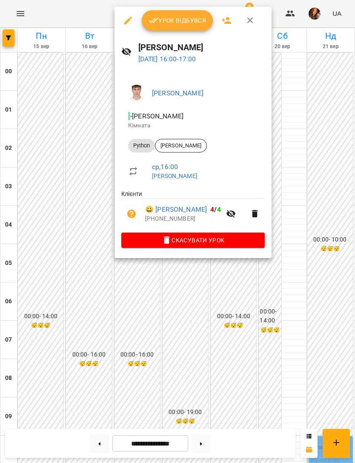
click at [224, 306] on div at bounding box center [177, 231] width 355 height 463
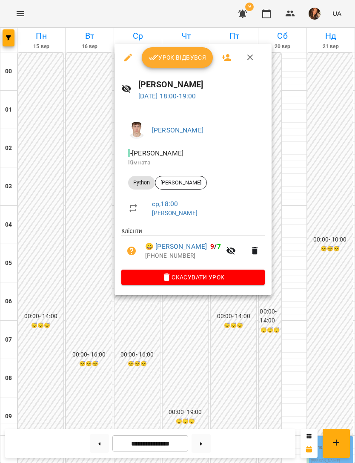
click at [233, 320] on div at bounding box center [177, 231] width 355 height 463
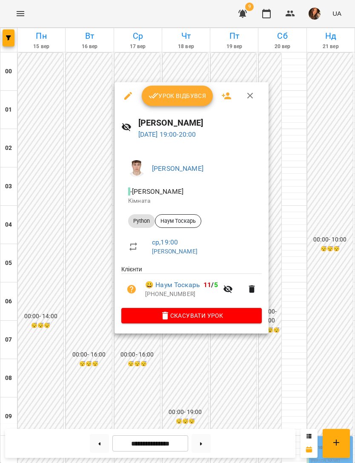
click at [215, 366] on div at bounding box center [177, 231] width 355 height 463
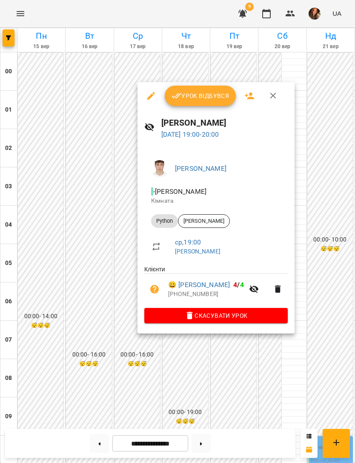
click at [210, 369] on div at bounding box center [177, 231] width 355 height 463
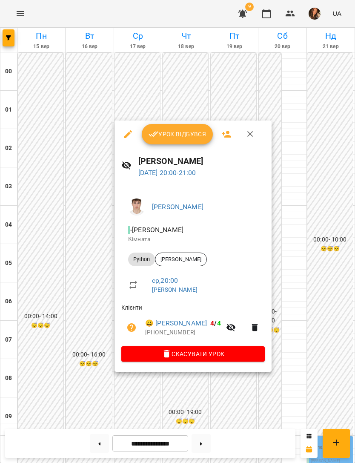
click at [216, 396] on div at bounding box center [177, 231] width 355 height 463
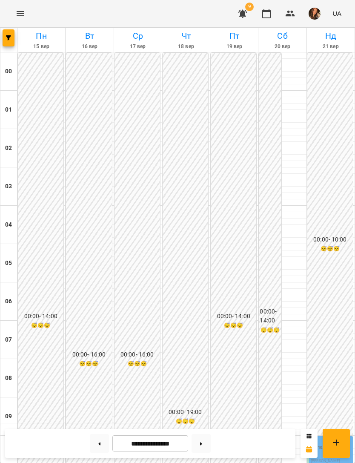
scroll to position [547, 0]
click at [206, 442] on button at bounding box center [200, 443] width 19 height 19
type input "**********"
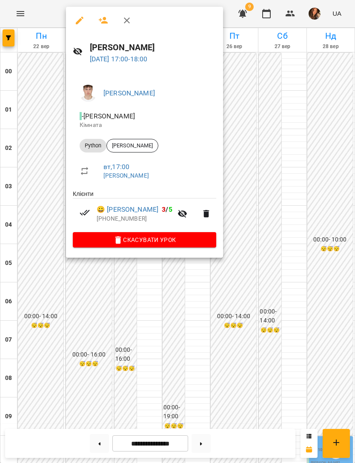
click at [78, 15] on button "button" at bounding box center [79, 20] width 20 height 20
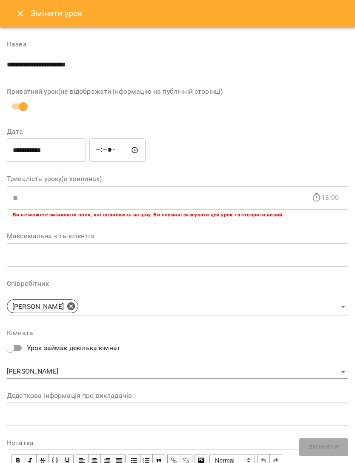
click at [19, 23] on button "Close" at bounding box center [20, 13] width 20 height 20
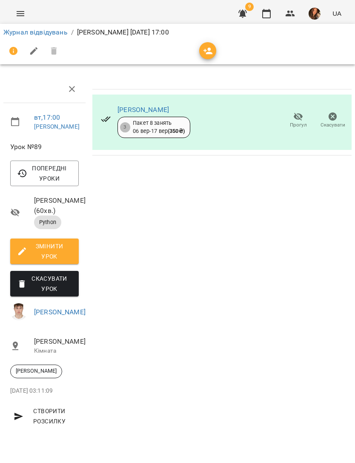
click at [55, 261] on span "Змінити урок" at bounding box center [44, 251] width 55 height 20
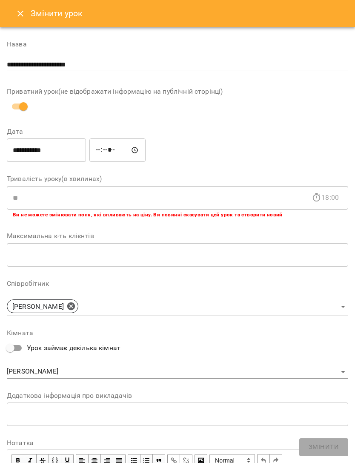
click at [15, 15] on icon "Close" at bounding box center [20, 14] width 10 height 10
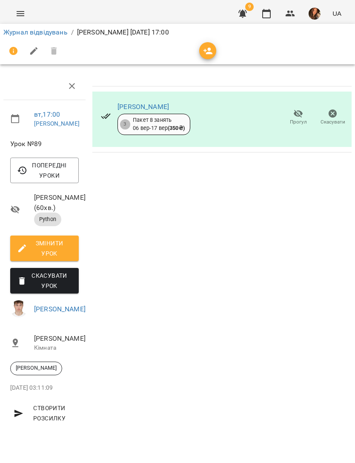
scroll to position [3, 0]
click at [37, 49] on icon "button" at bounding box center [34, 51] width 10 height 10
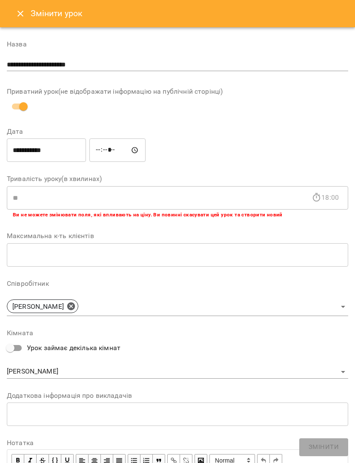
click at [17, 14] on icon "Close" at bounding box center [20, 14] width 10 height 10
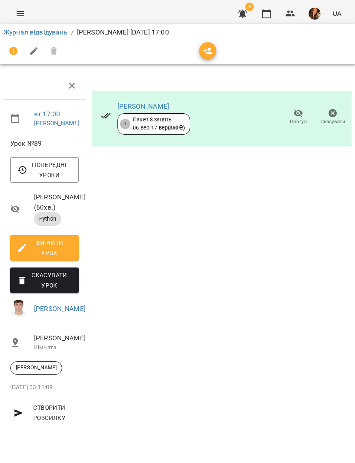
click at [13, 49] on icon "button" at bounding box center [14, 51] width 10 height 10
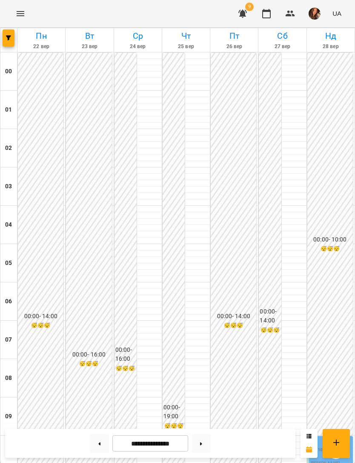
scroll to position [425, 0]
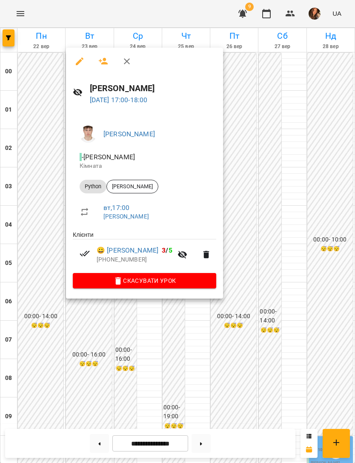
click at [78, 64] on icon "button" at bounding box center [80, 61] width 8 height 8
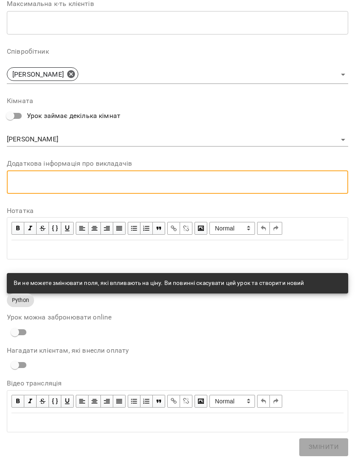
scroll to position [228, 0]
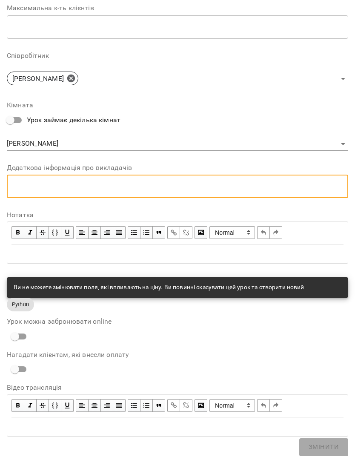
type textarea "*"
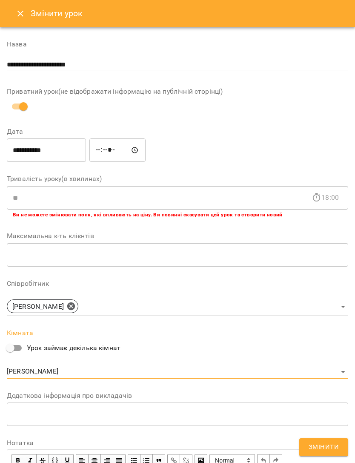
scroll to position [0, 0]
click at [23, 14] on icon "Close" at bounding box center [20, 14] width 10 height 10
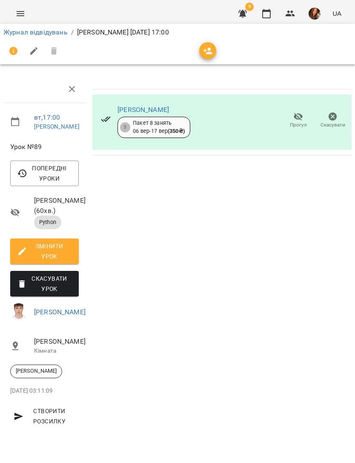
click at [331, 118] on icon "button" at bounding box center [333, 116] width 10 height 10
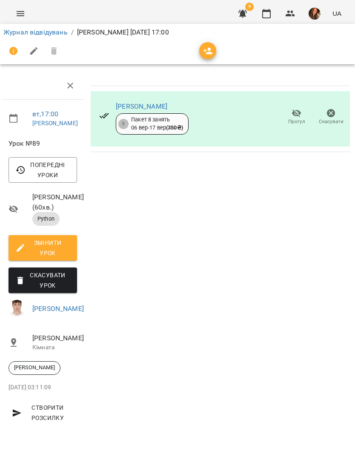
scroll to position [6, 2]
click at [327, 114] on icon "button" at bounding box center [331, 113] width 10 height 10
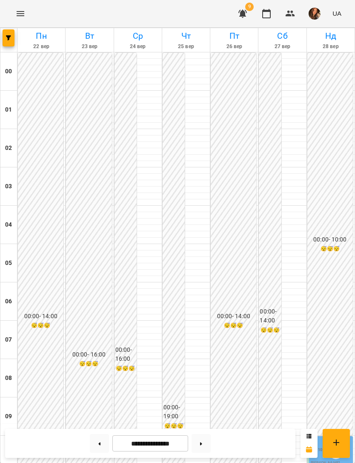
scroll to position [544, 0]
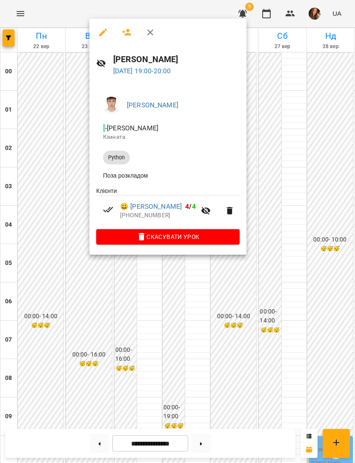
click at [298, 158] on div at bounding box center [177, 231] width 355 height 463
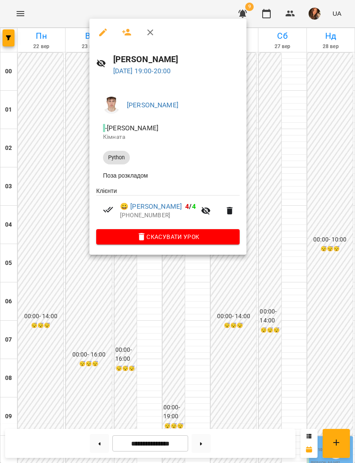
click at [205, 291] on div at bounding box center [177, 231] width 355 height 463
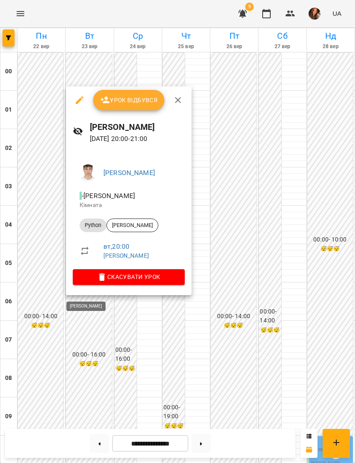
click at [271, 193] on div at bounding box center [177, 231] width 355 height 463
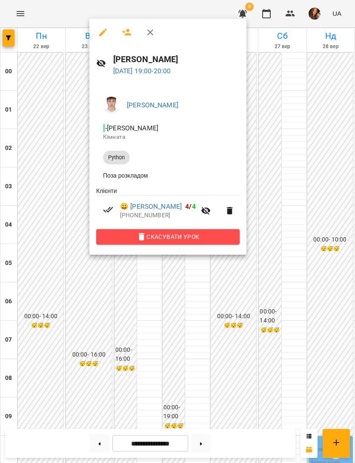
click at [214, 238] on span "Скасувати Урок" at bounding box center [168, 236] width 130 height 10
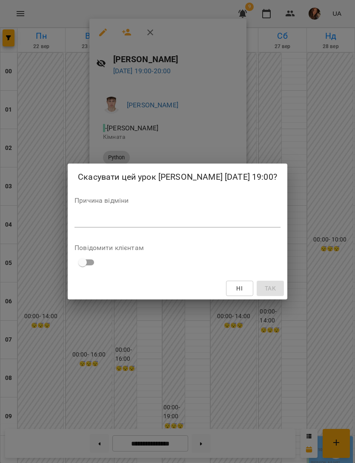
click at [237, 223] on textarea at bounding box center [177, 221] width 206 height 8
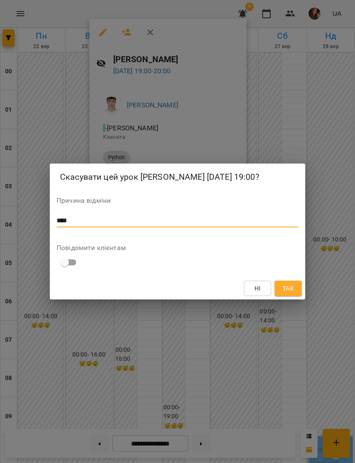
type textarea "****"
click at [290, 293] on span "Так" at bounding box center [288, 288] width 11 height 10
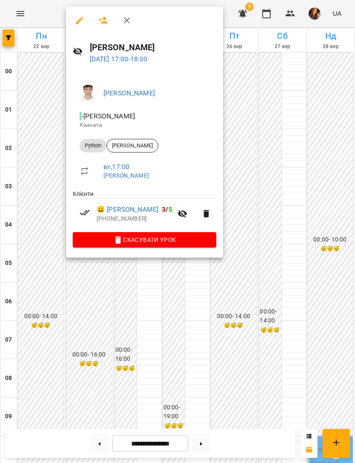
click at [170, 235] on span "Скасувати Урок" at bounding box center [145, 239] width 130 height 10
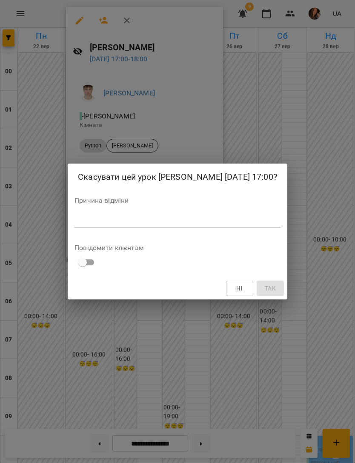
click at [262, 190] on div "Скасувати цей урок [PERSON_NAME] [DATE] 17:00?" at bounding box center [178, 176] width 220 height 27
click at [252, 223] on textarea at bounding box center [177, 221] width 206 height 8
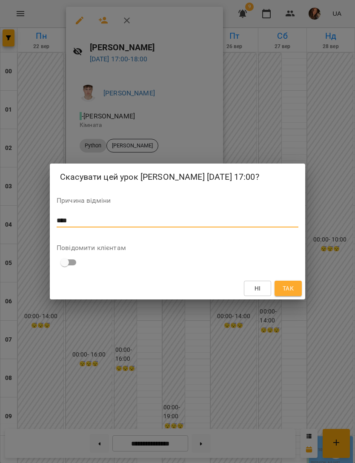
type textarea "****"
click at [286, 290] on span "Так" at bounding box center [288, 288] width 11 height 10
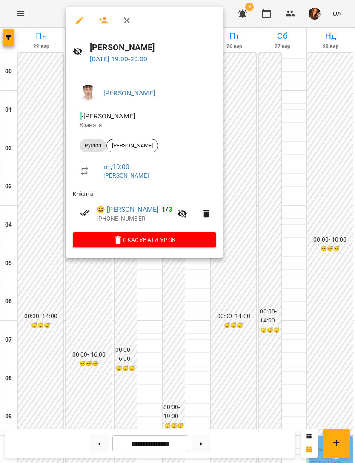
click at [163, 239] on span "Скасувати Урок" at bounding box center [145, 239] width 130 height 10
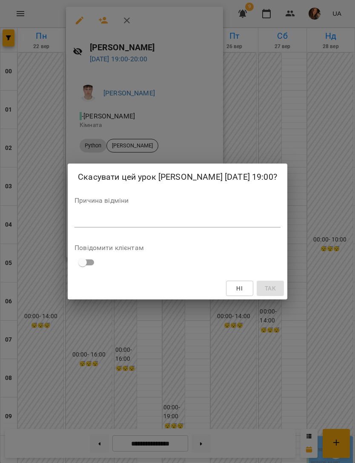
click at [141, 224] on textarea at bounding box center [177, 221] width 206 height 8
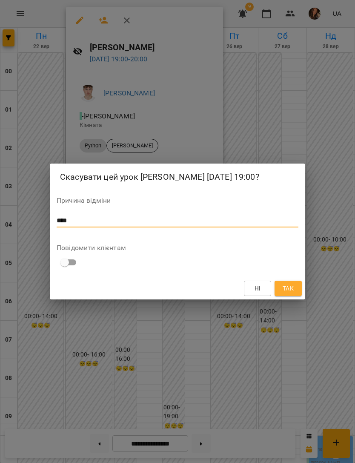
type textarea "****"
click at [296, 291] on button "Так" at bounding box center [287, 287] width 27 height 15
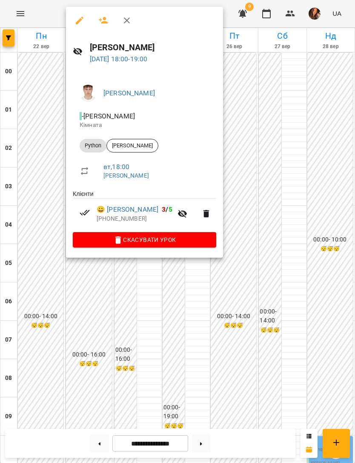
click at [180, 236] on span "Скасувати Урок" at bounding box center [145, 239] width 130 height 10
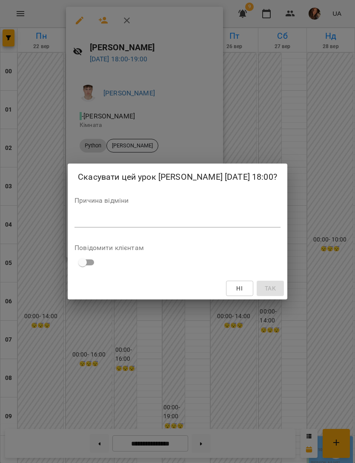
click at [205, 224] on textarea at bounding box center [177, 221] width 206 height 8
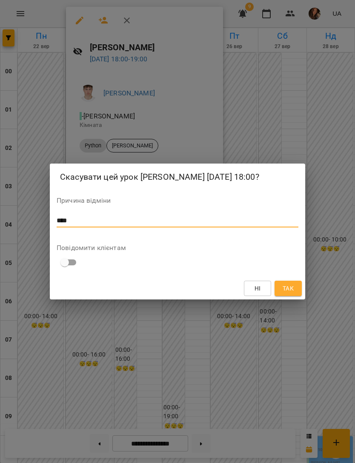
type textarea "****"
click at [296, 290] on button "Так" at bounding box center [287, 287] width 27 height 15
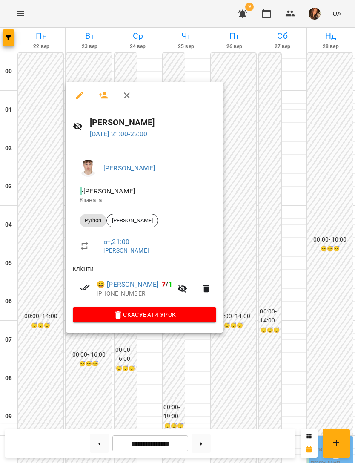
click at [177, 311] on span "Скасувати Урок" at bounding box center [145, 314] width 130 height 10
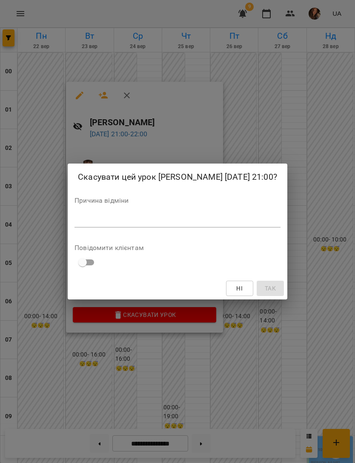
click at [221, 224] on textarea at bounding box center [177, 221] width 206 height 8
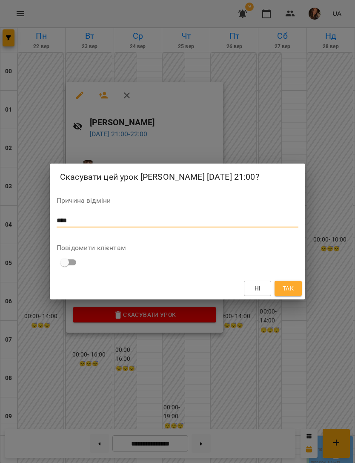
type textarea "****"
click at [294, 288] on button "Так" at bounding box center [287, 287] width 27 height 15
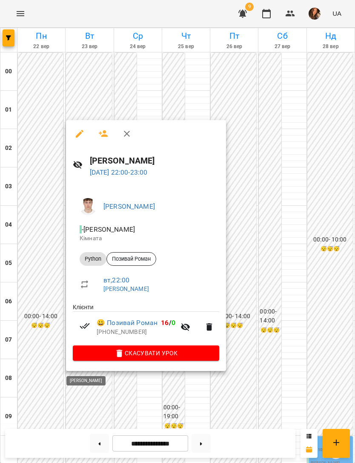
click at [174, 338] on li "😀 [PERSON_NAME] 16 / 0 [PHONE_NUMBER]" at bounding box center [146, 326] width 146 height 30
click at [185, 346] on button "Скасувати Урок" at bounding box center [146, 352] width 146 height 15
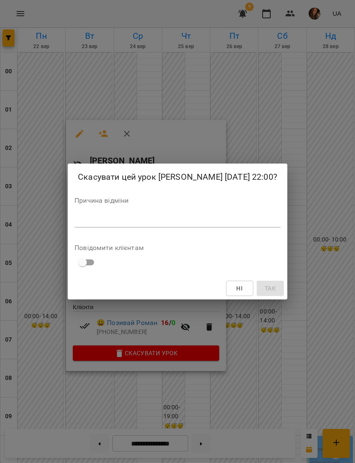
click at [228, 224] on textarea at bounding box center [177, 221] width 206 height 8
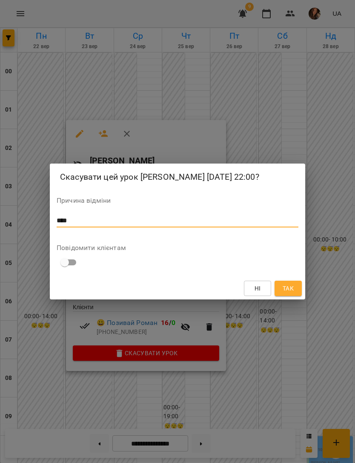
type textarea "****"
click at [289, 293] on span "Так" at bounding box center [288, 288] width 11 height 10
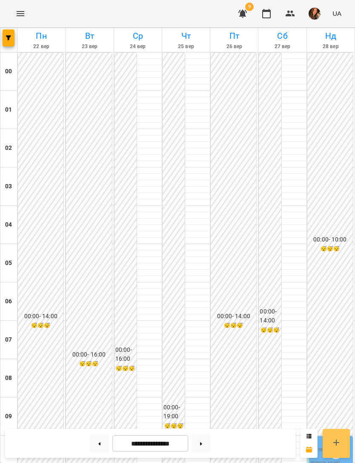
click at [335, 442] on icon at bounding box center [336, 442] width 6 height 6
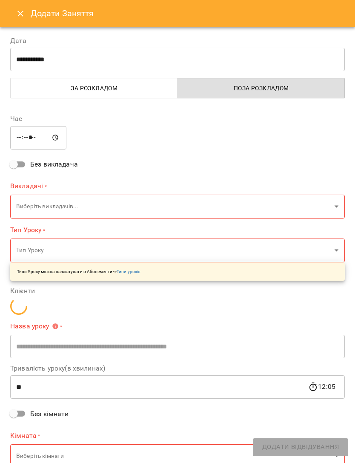
type input "*****"
type input "******"
type input "**********"
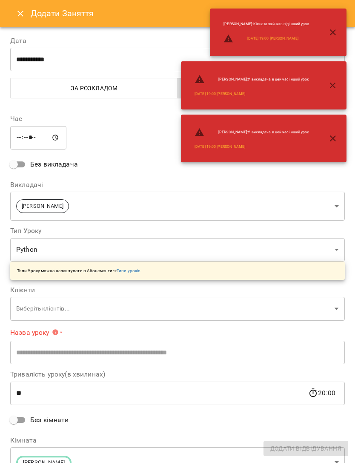
click at [114, 63] on input "**********" at bounding box center [177, 60] width 334 height 24
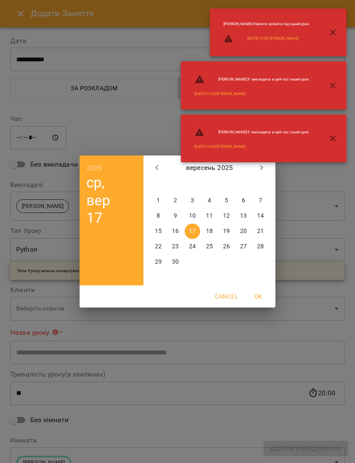
click at [193, 245] on p "24" at bounding box center [192, 246] width 7 height 9
type input "**********"
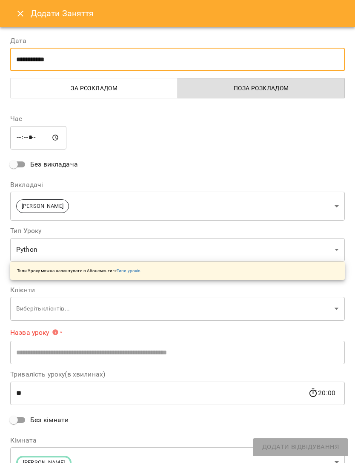
click at [17, 133] on input "*****" at bounding box center [38, 138] width 56 height 24
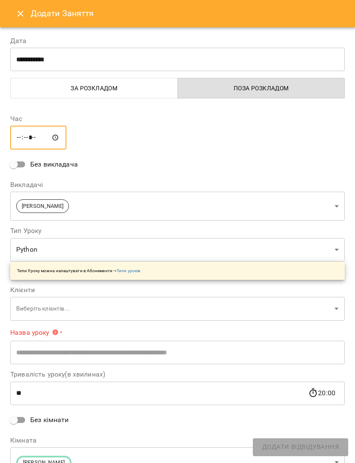
type input "*****"
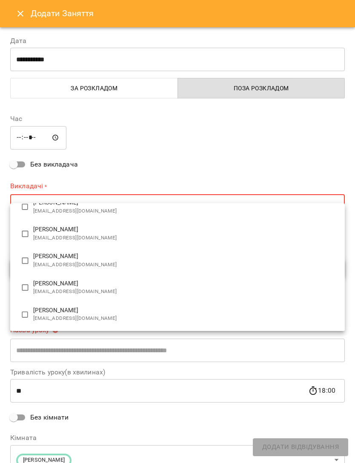
scroll to position [188, 0]
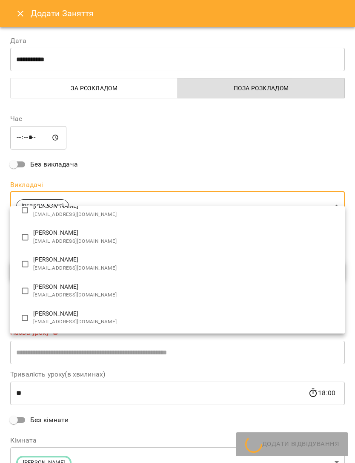
type input "**********"
click at [298, 147] on div at bounding box center [177, 231] width 355 height 463
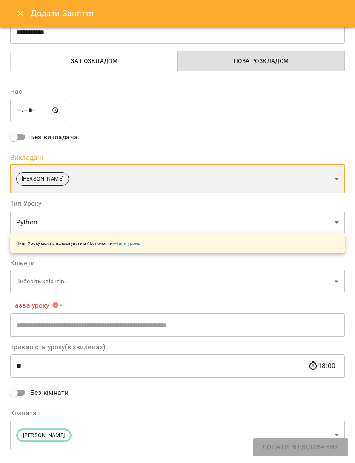
scroll to position [26, 0]
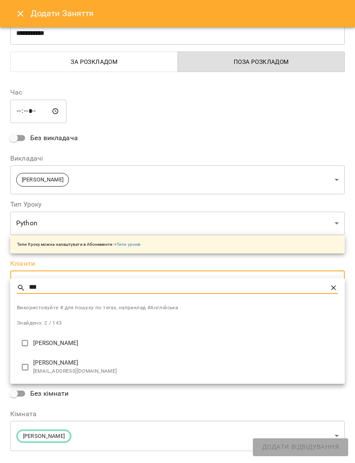
type input "***"
type input "**********"
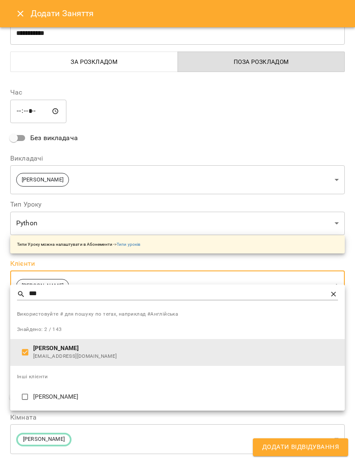
click at [319, 443] on div at bounding box center [177, 231] width 355 height 463
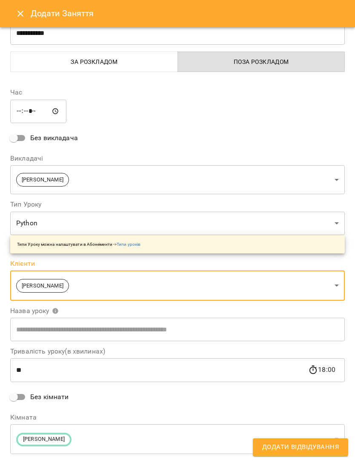
click at [320, 448] on span "Додати Відвідування" at bounding box center [300, 446] width 77 height 11
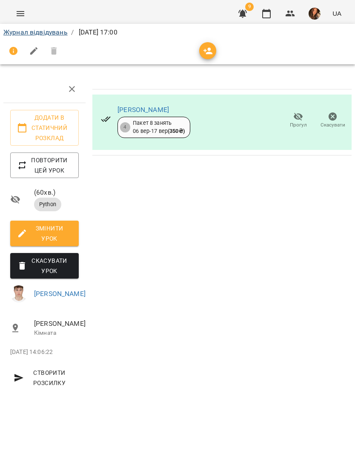
click at [38, 33] on link "Журнал відвідувань" at bounding box center [35, 32] width 64 height 8
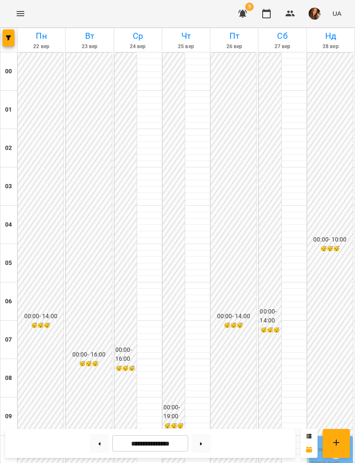
scroll to position [504, 0]
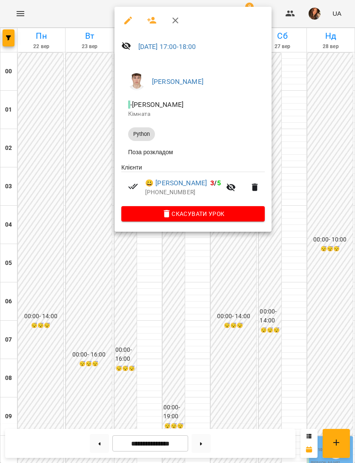
click at [129, 20] on icon "button" at bounding box center [128, 21] width 8 height 8
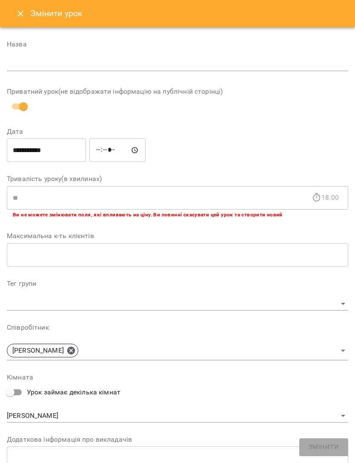
click at [63, 148] on input "**********" at bounding box center [46, 150] width 79 height 24
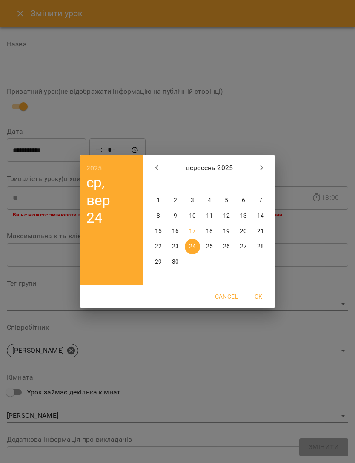
click at [175, 248] on p "23" at bounding box center [175, 246] width 7 height 9
type input "**********"
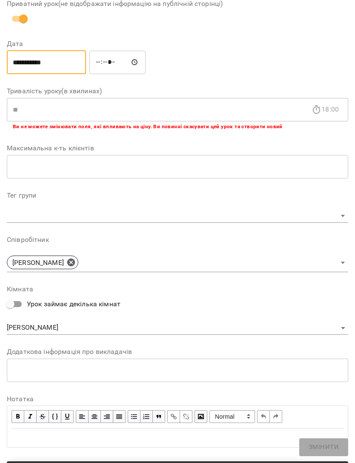
scroll to position [70, 0]
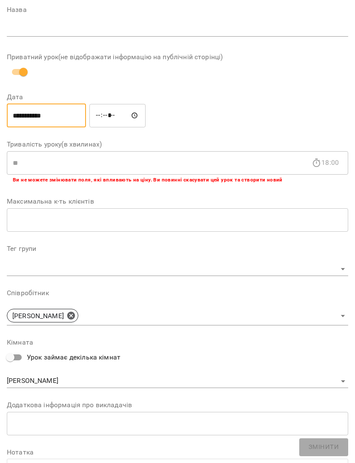
click at [208, 26] on input "text" at bounding box center [177, 30] width 341 height 14
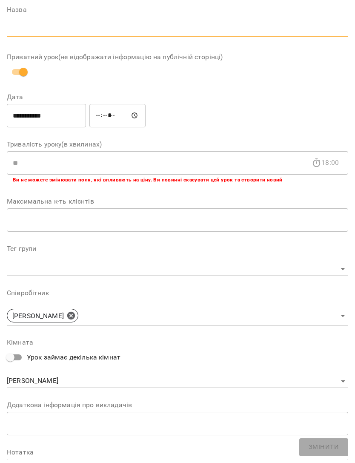
type input "*"
type input "**********"
click at [334, 450] on span "Змінити" at bounding box center [324, 446] width 30 height 11
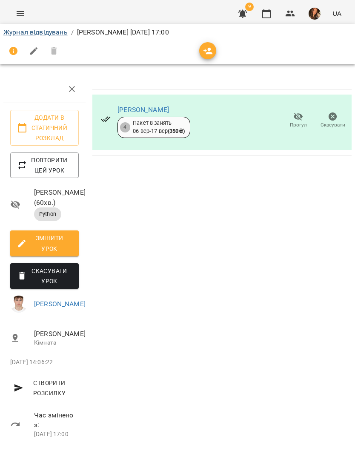
click at [46, 30] on link "Журнал відвідувань" at bounding box center [35, 32] width 64 height 8
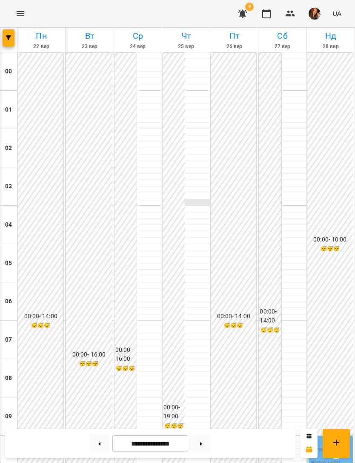
click at [223, 225] on div "00:00 - 14:00 😴😴😴" at bounding box center [234, 320] width 46 height 535
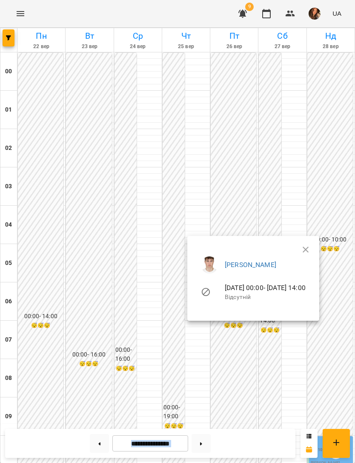
click at [243, 180] on div at bounding box center [177, 231] width 355 height 463
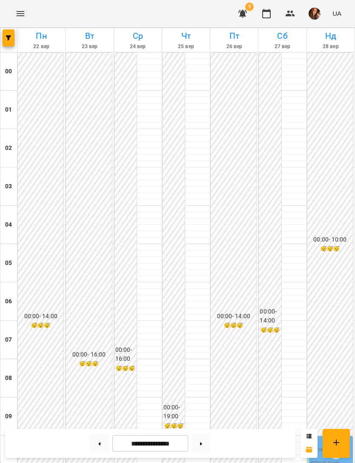
scroll to position [480, 0]
click at [11, 37] on icon "button" at bounding box center [8, 37] width 5 height 5
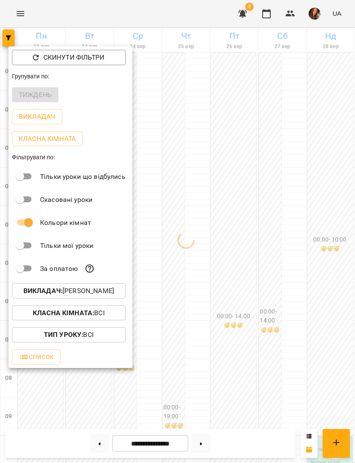
click at [278, 251] on div at bounding box center [177, 231] width 355 height 463
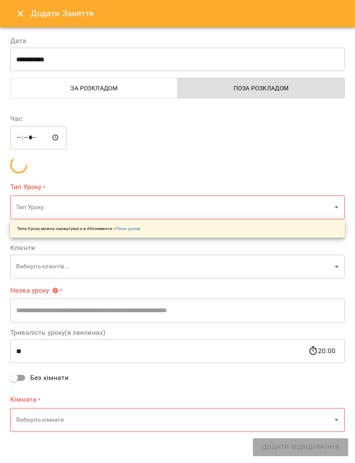
click at [23, 13] on icon "Close" at bounding box center [20, 14] width 10 height 10
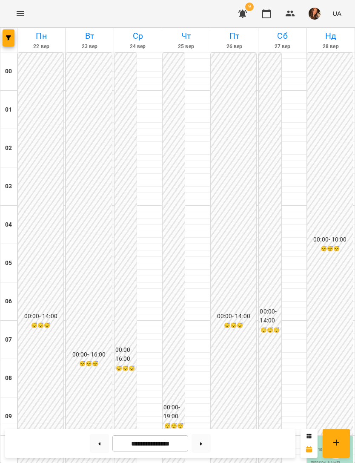
scroll to position [528, 0]
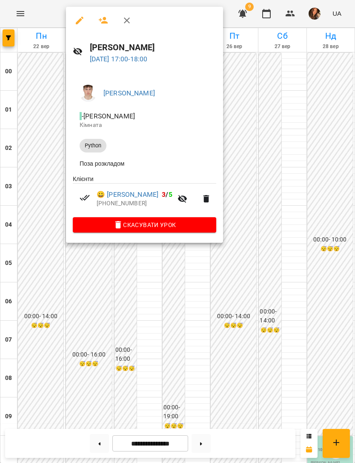
click at [258, 146] on div at bounding box center [177, 231] width 355 height 463
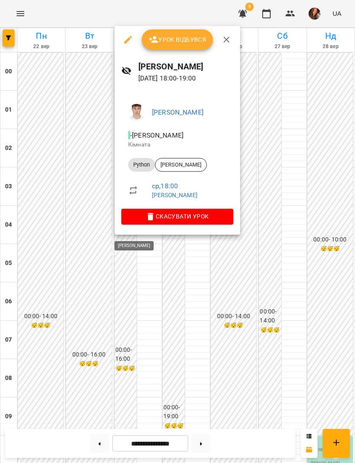
click at [300, 97] on div at bounding box center [177, 231] width 355 height 463
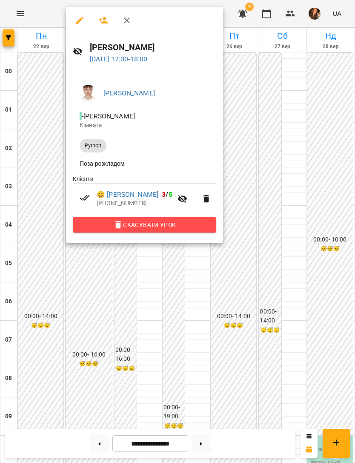
click at [183, 220] on span "Скасувати Урок" at bounding box center [145, 225] width 130 height 10
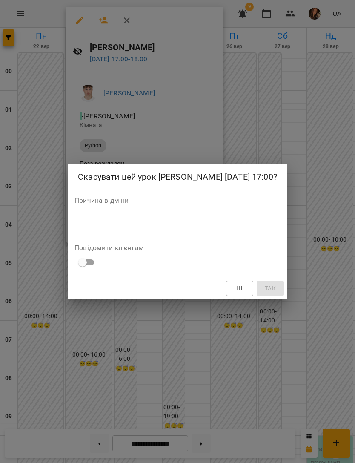
click at [183, 217] on textarea at bounding box center [177, 221] width 206 height 8
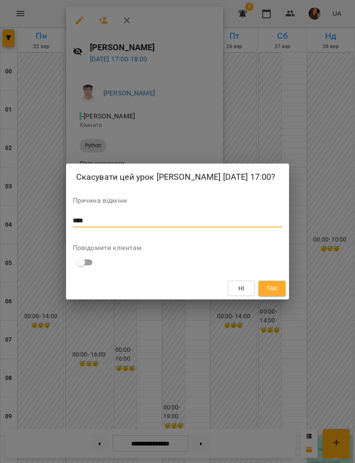
type textarea "****"
click at [278, 284] on span "Так" at bounding box center [272, 288] width 14 height 10
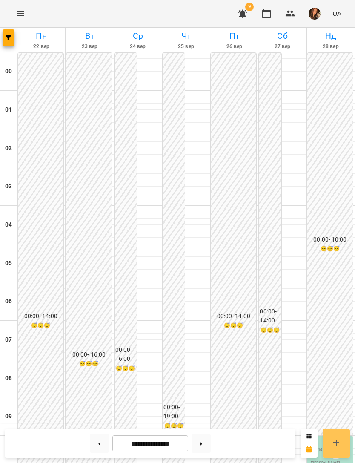
click at [336, 441] on icon at bounding box center [336, 442] width 6 height 6
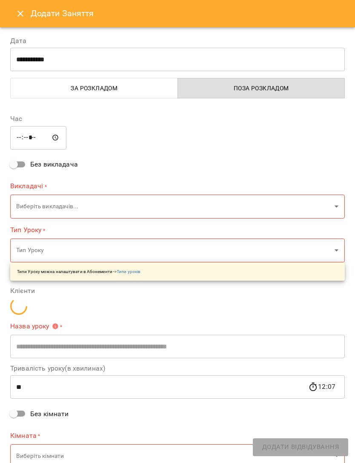
type input "*****"
type input "******"
type input "**********"
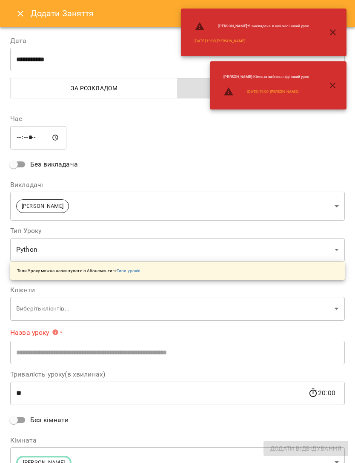
click at [113, 62] on input "**********" at bounding box center [177, 60] width 334 height 24
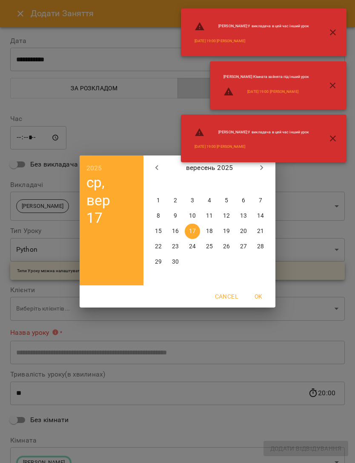
click at [177, 247] on p "23" at bounding box center [175, 246] width 7 height 9
type input "**********"
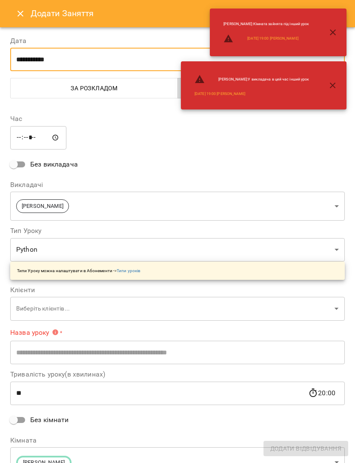
click at [20, 133] on input "*****" at bounding box center [38, 138] width 56 height 24
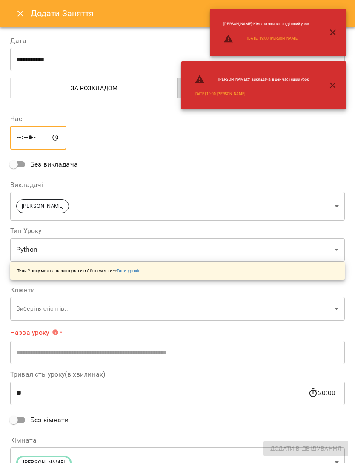
type input "*****"
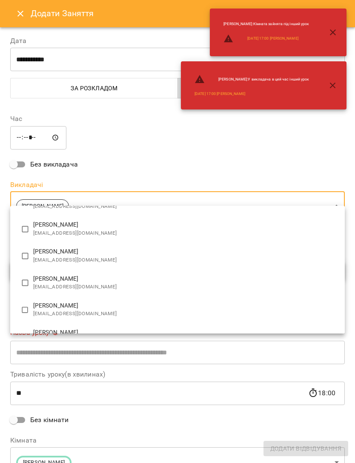
scroll to position [206, 0]
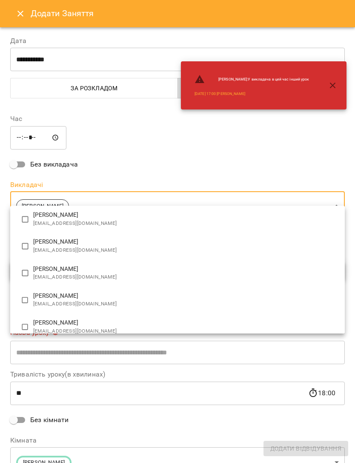
type input "**********"
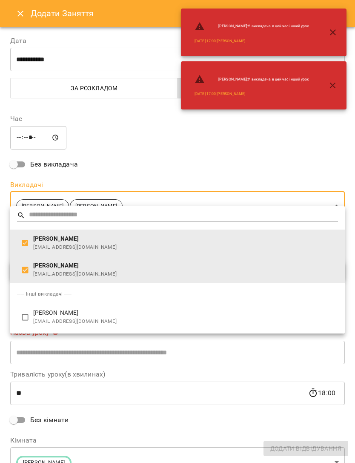
scroll to position [0, 0]
type input "**********"
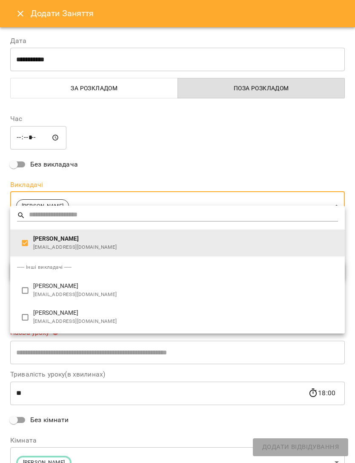
click at [224, 143] on div at bounding box center [177, 231] width 355 height 463
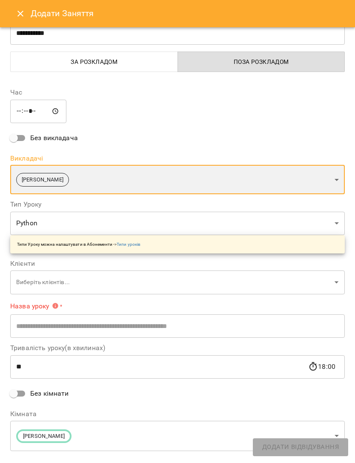
scroll to position [26, 0]
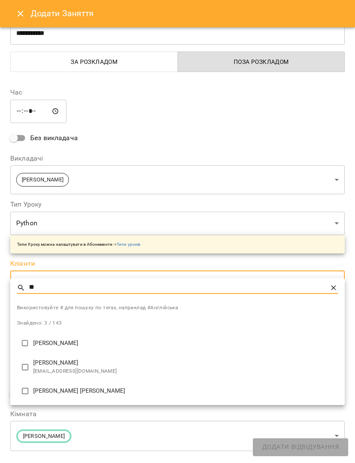
type input "**"
type input "**********"
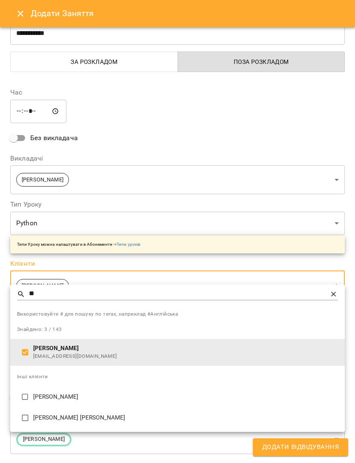
click at [297, 449] on div at bounding box center [177, 231] width 355 height 463
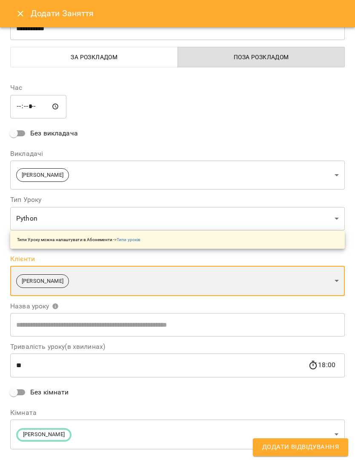
scroll to position [30, 0]
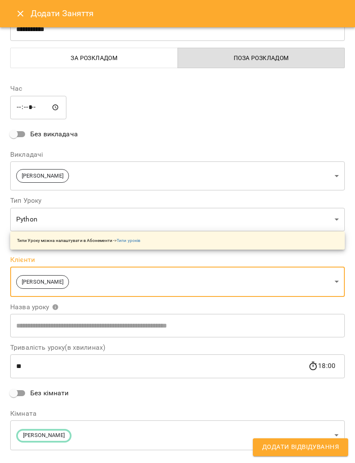
click at [295, 447] on span "Додати Відвідування" at bounding box center [300, 446] width 77 height 11
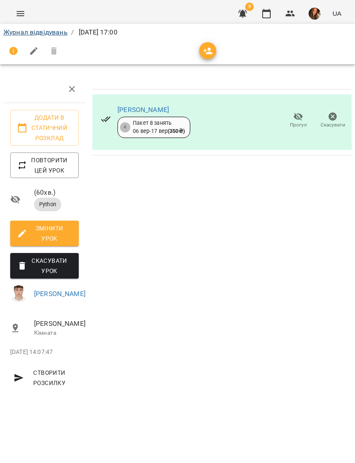
click at [46, 28] on link "Журнал відвідувань" at bounding box center [35, 32] width 64 height 8
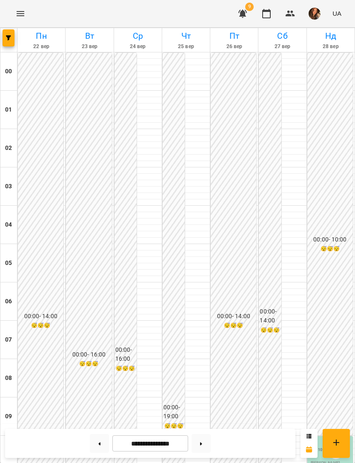
scroll to position [495, 0]
